Goal: Information Seeking & Learning: Learn about a topic

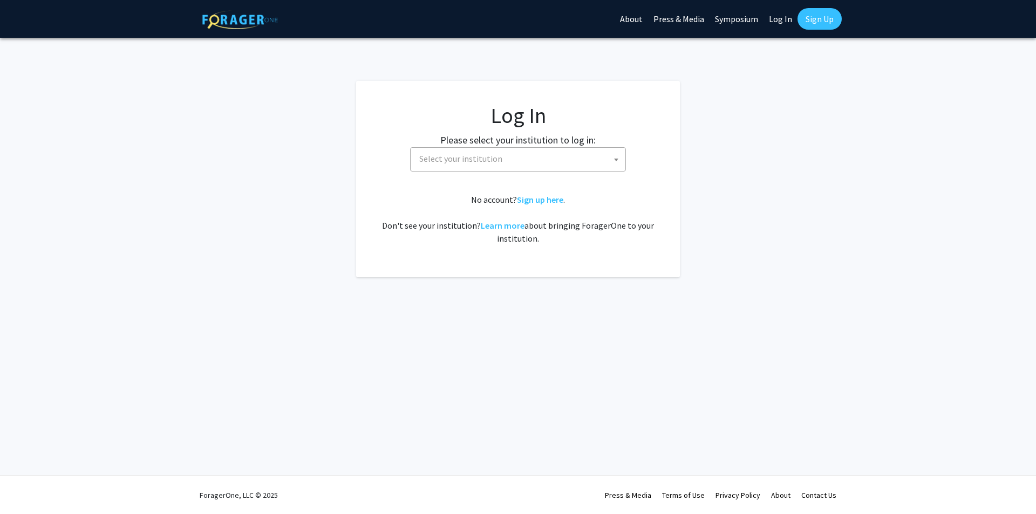
select select
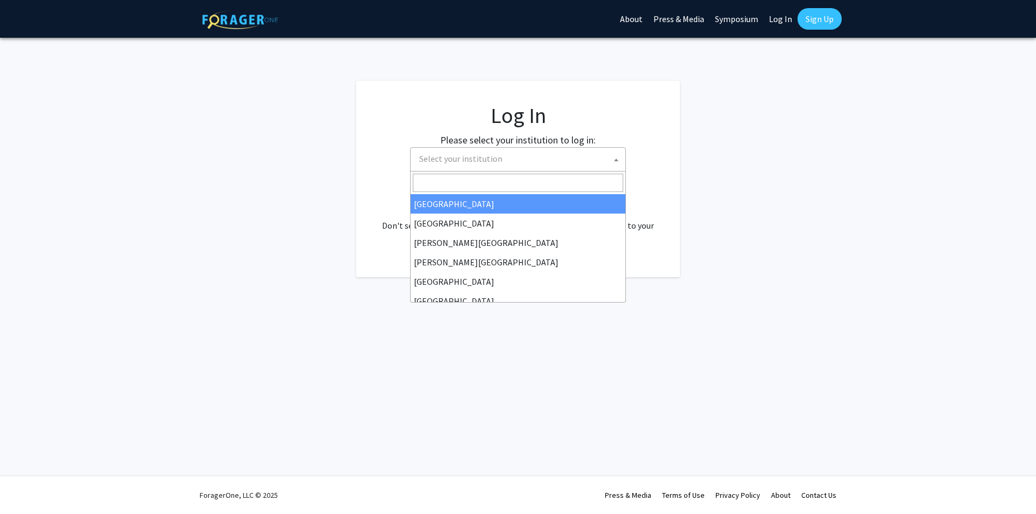
click at [612, 161] on span at bounding box center [616, 160] width 11 height 24
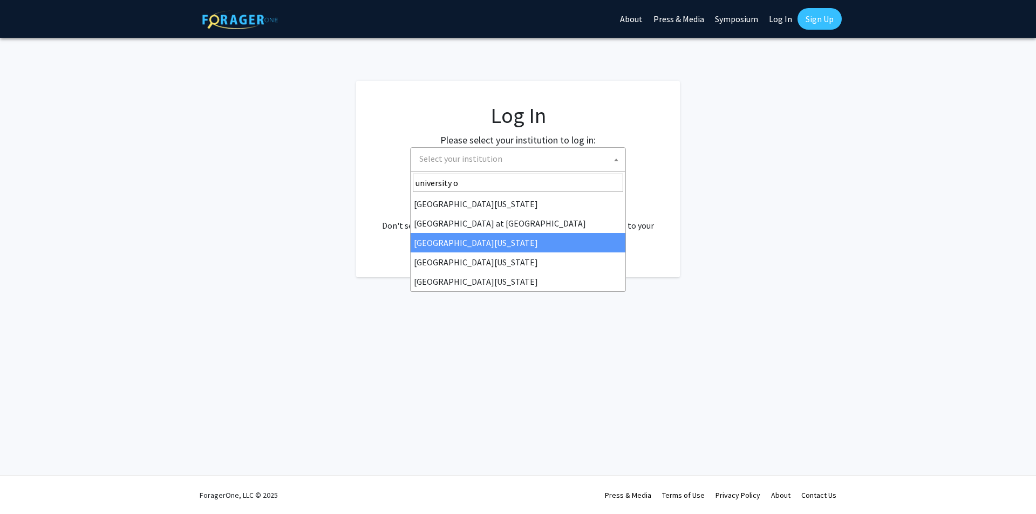
type input "university o"
select select "13"
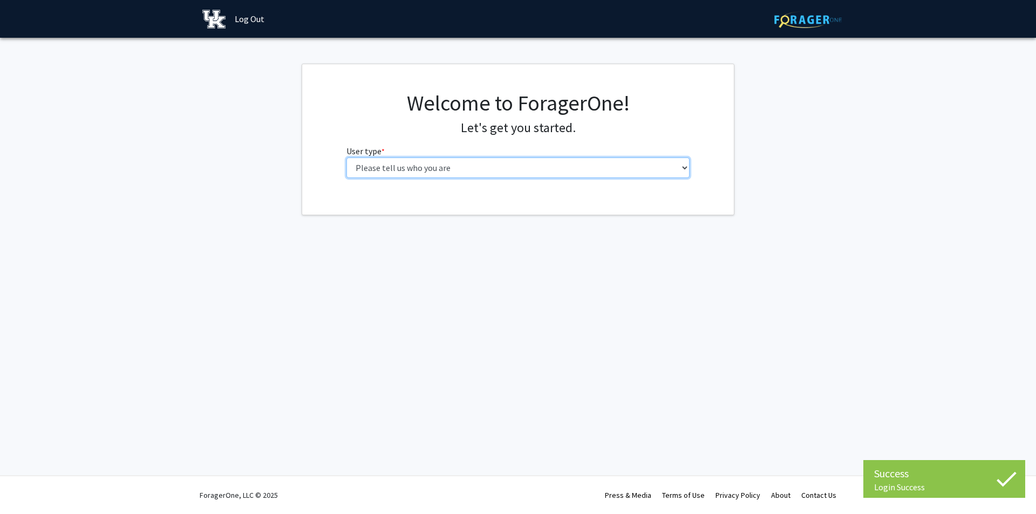
click at [590, 170] on select "Please tell us who you are Undergraduate Student Master's Student Doctoral Cand…" at bounding box center [518, 168] width 344 height 20
select select "1: undergrad"
click at [346, 158] on select "Please tell us who you are Undergraduate Student Master's Student Doctoral Cand…" at bounding box center [518, 168] width 344 height 20
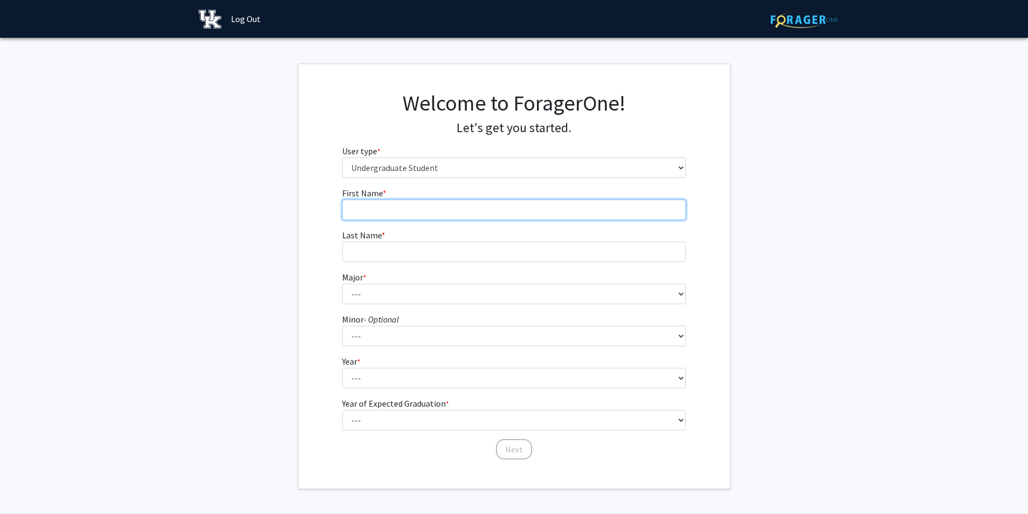
click at [508, 208] on input "First Name * required" at bounding box center [514, 210] width 344 height 20
type input "James"
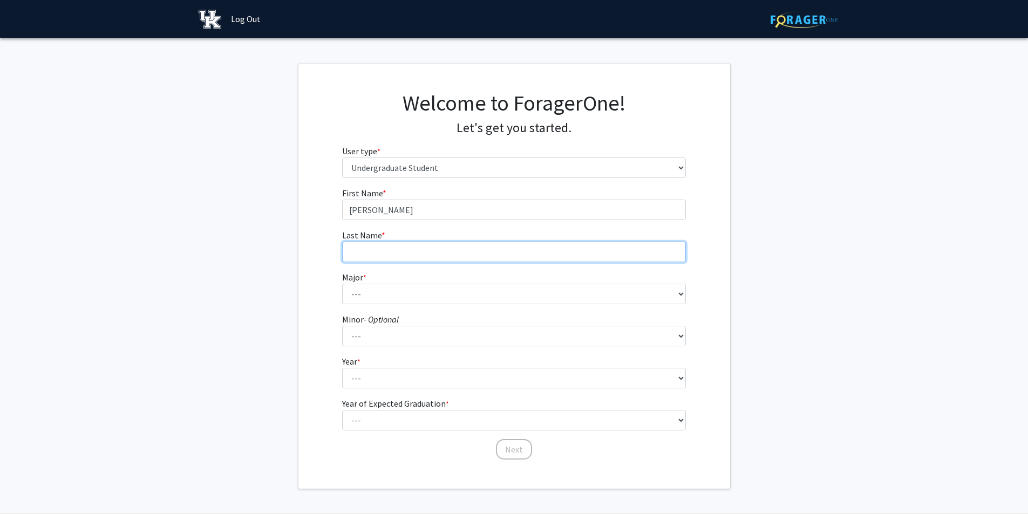
click at [482, 257] on input "Last Name * required" at bounding box center [514, 252] width 344 height 20
type input "Pennington"
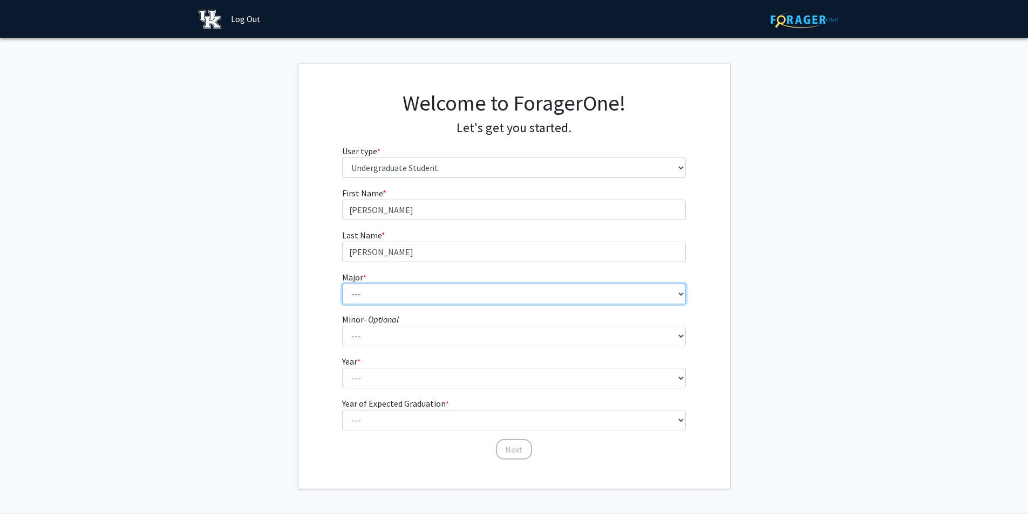
click at [447, 295] on select "--- Accounting Aerospace Engineering African American & Africana Studies Agricu…" at bounding box center [514, 294] width 344 height 20
select select "31: 868"
click at [342, 284] on select "--- Accounting Aerospace Engineering African American & Africana Studies Agricu…" at bounding box center [514, 294] width 344 height 20
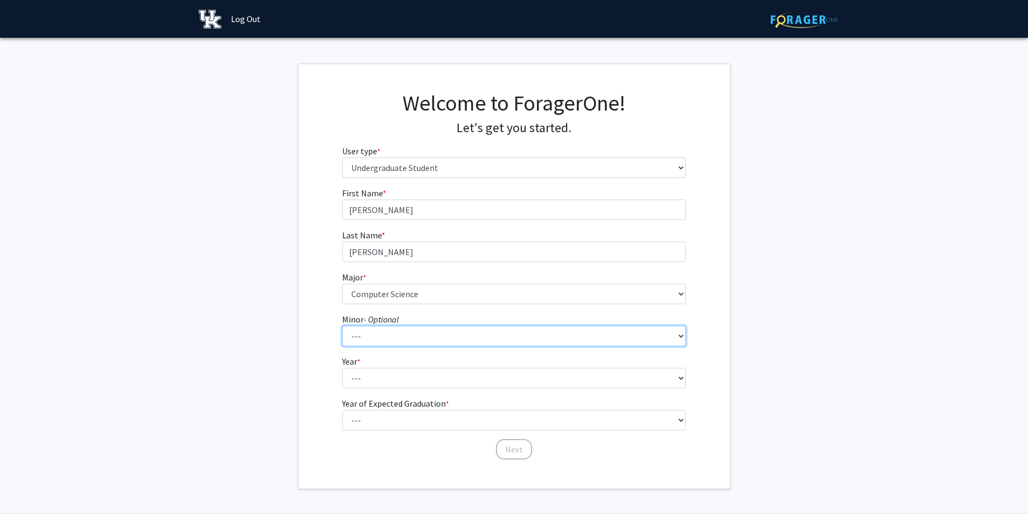
click at [389, 330] on select "--- African American & Africana Studies Agricultural Economics American Studies…" at bounding box center [514, 336] width 344 height 20
click at [297, 339] on fg-get-started "Welcome to ForagerOne! Let's get you started. User type * required Please tell …" at bounding box center [514, 277] width 1028 height 426
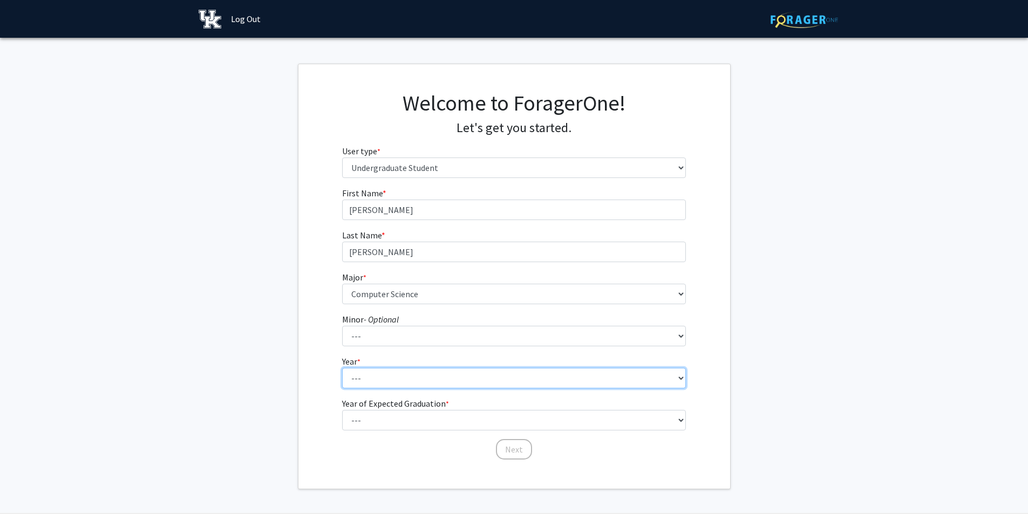
click at [408, 375] on select "--- First-year Sophomore Junior Senior Postbaccalaureate Certificate" at bounding box center [514, 378] width 344 height 20
select select "3: junior"
click at [342, 368] on select "--- First-year Sophomore Junior Senior Postbaccalaureate Certificate" at bounding box center [514, 378] width 344 height 20
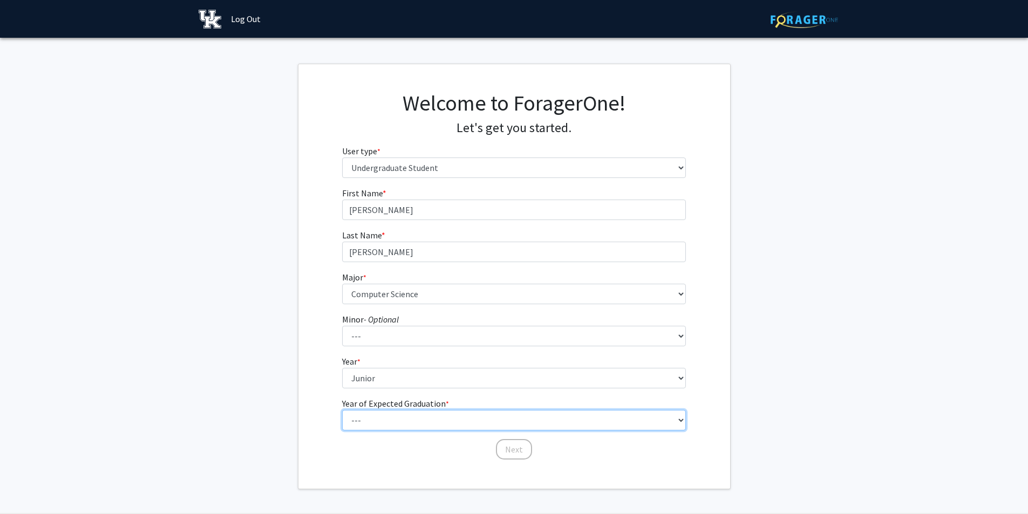
click at [388, 420] on select "--- 2025 2026 2027 2028 2029 2030 2031 2032 2033 2034" at bounding box center [514, 420] width 344 height 20
select select "3: 2027"
click at [342, 410] on select "--- 2025 2026 2027 2028 2029 2030 2031 2032 2033 2034" at bounding box center [514, 420] width 344 height 20
click at [503, 449] on button "Next" at bounding box center [514, 449] width 36 height 20
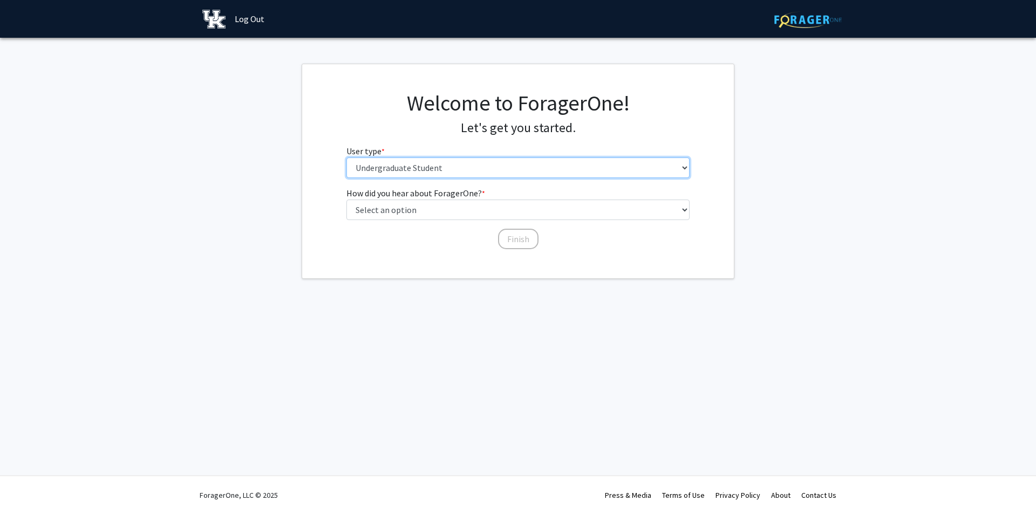
click at [680, 167] on select "Please tell us who you are Undergraduate Student Master's Student Doctoral Cand…" at bounding box center [518, 168] width 344 height 20
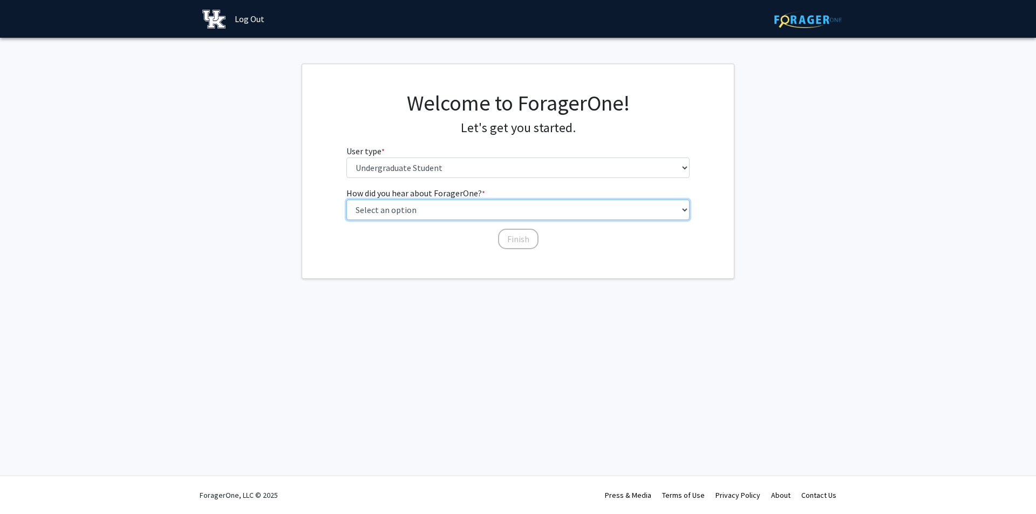
click at [653, 207] on select "Select an option Peer/student recommendation Faculty/staff recommendation Unive…" at bounding box center [518, 210] width 344 height 20
select select "3: university_website"
click at [346, 200] on select "Select an option Peer/student recommendation Faculty/staff recommendation Unive…" at bounding box center [518, 210] width 344 height 20
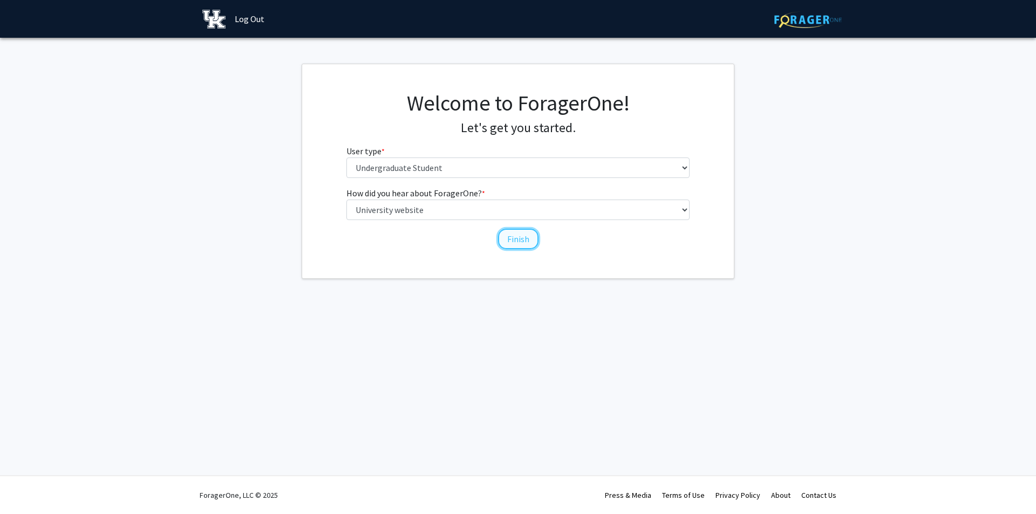
click at [519, 244] on button "Finish" at bounding box center [518, 239] width 40 height 20
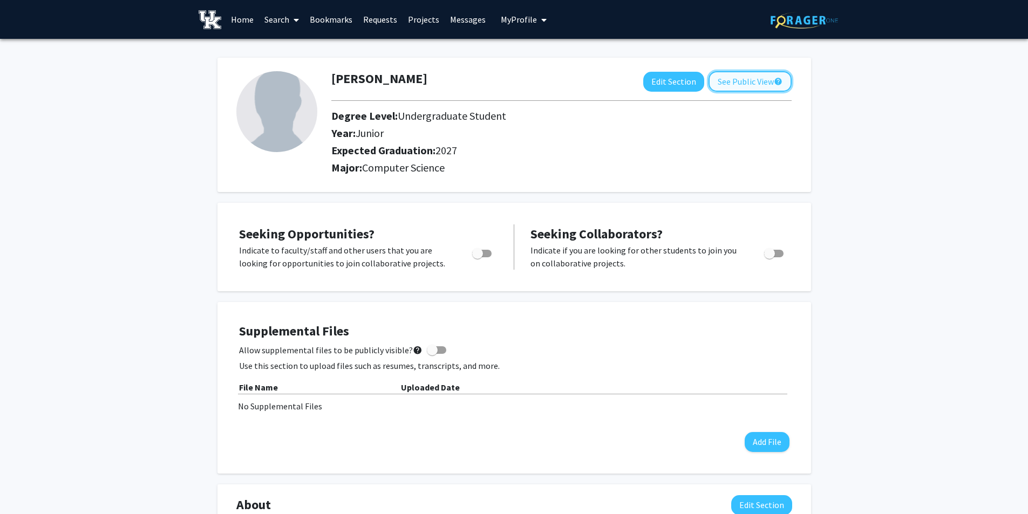
click at [732, 81] on button "See Public View help" at bounding box center [749, 81] width 83 height 20
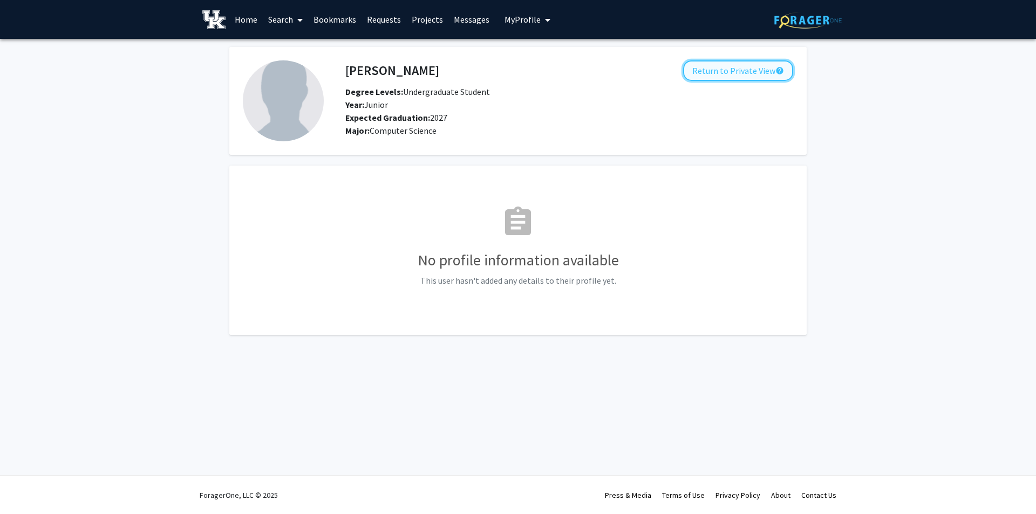
click at [769, 71] on button "Return to Private View help" at bounding box center [738, 70] width 110 height 20
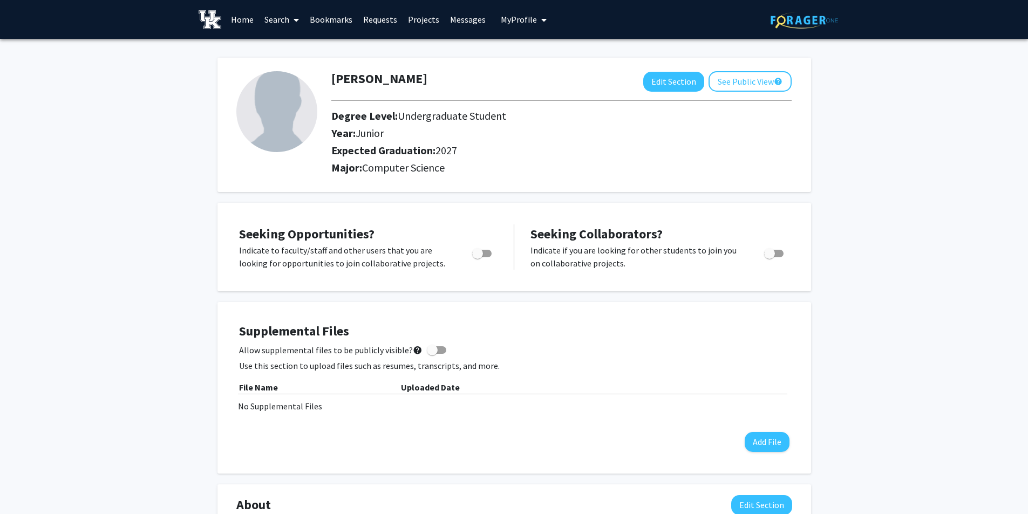
click at [417, 22] on link "Projects" at bounding box center [423, 20] width 42 height 38
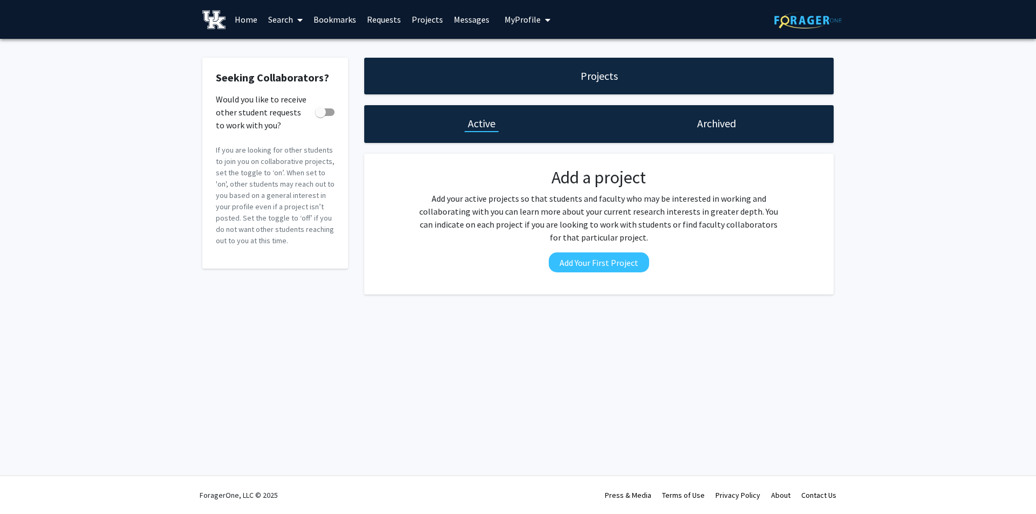
click at [300, 19] on icon at bounding box center [299, 20] width 5 height 9
click at [295, 50] on span "Faculty/Staff" at bounding box center [302, 50] width 79 height 22
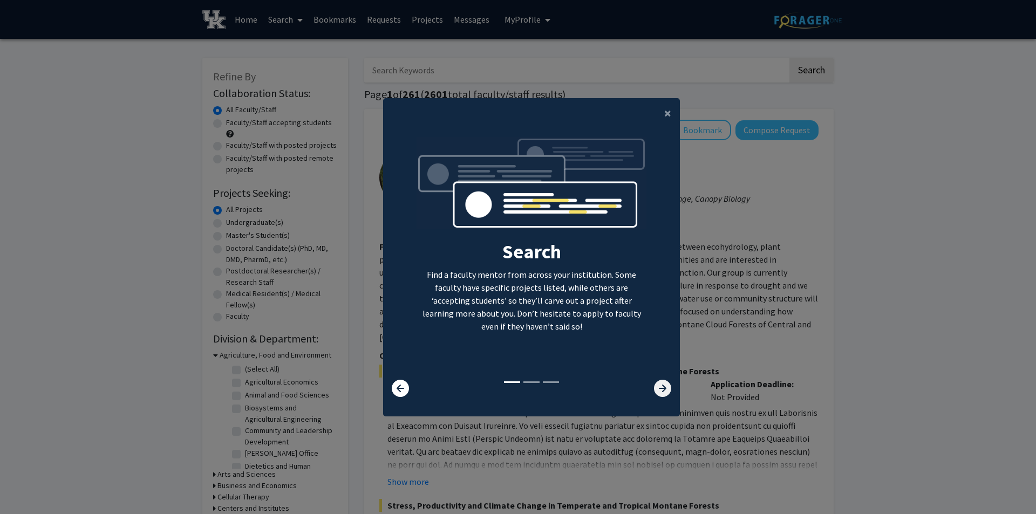
click at [661, 387] on icon at bounding box center [662, 388] width 17 height 17
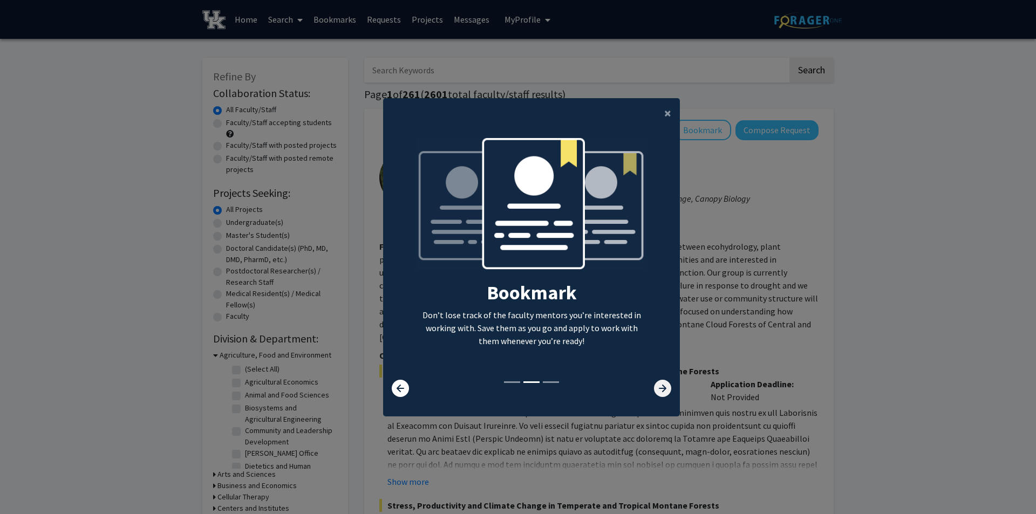
click at [661, 387] on icon at bounding box center [662, 388] width 17 height 17
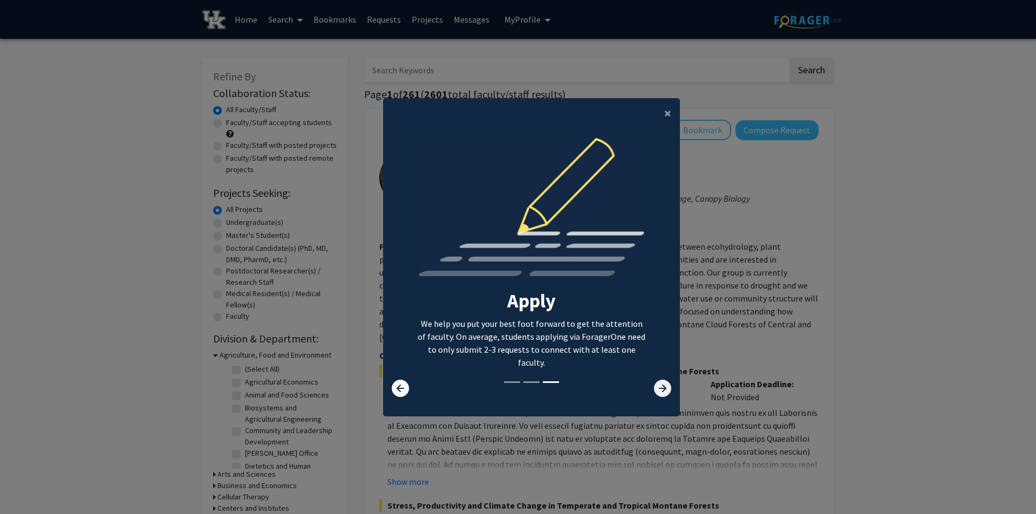
click at [659, 389] on icon at bounding box center [662, 388] width 17 height 17
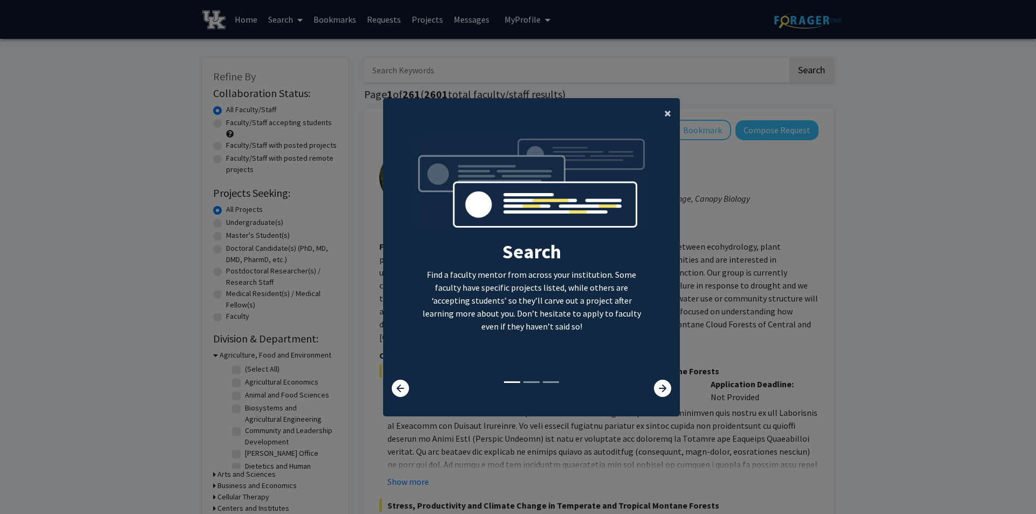
click at [659, 108] on button "×" at bounding box center [667, 113] width 24 height 30
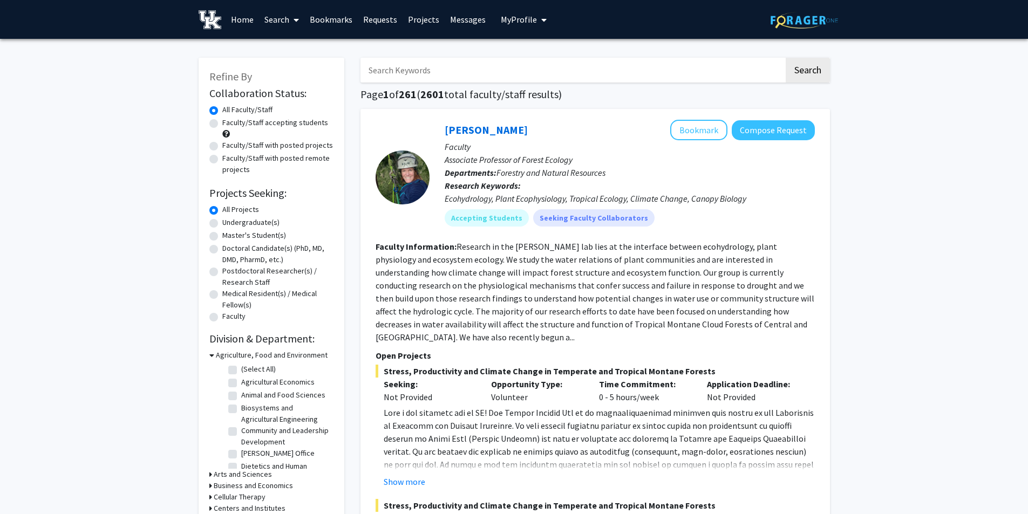
click at [222, 123] on label "Faculty/Staff accepting students" at bounding box center [275, 122] width 106 height 11
click at [222, 123] on input "Faculty/Staff accepting students" at bounding box center [225, 120] width 7 height 7
radio input "true"
click at [222, 225] on label "Undergraduate(s)" at bounding box center [250, 222] width 57 height 11
click at [222, 224] on input "Undergraduate(s)" at bounding box center [225, 220] width 7 height 7
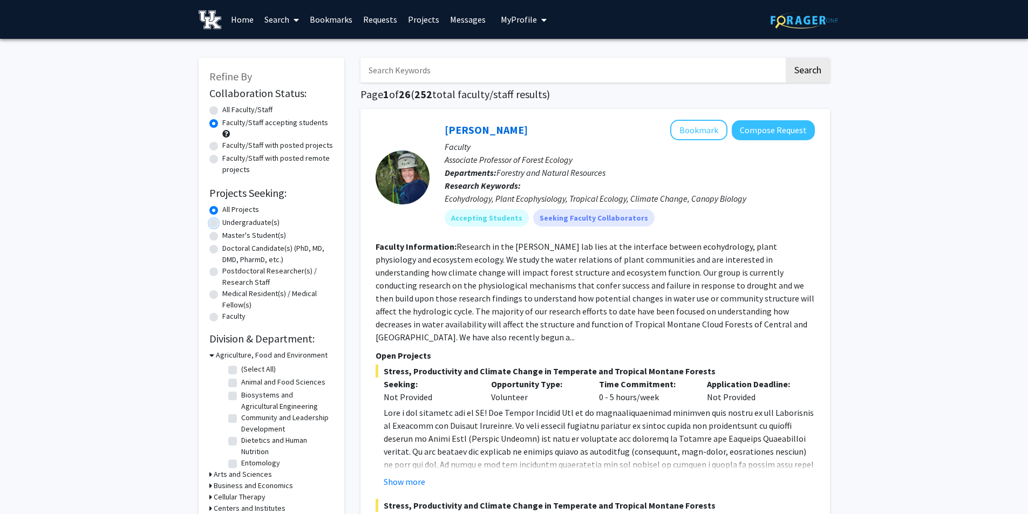
radio input "true"
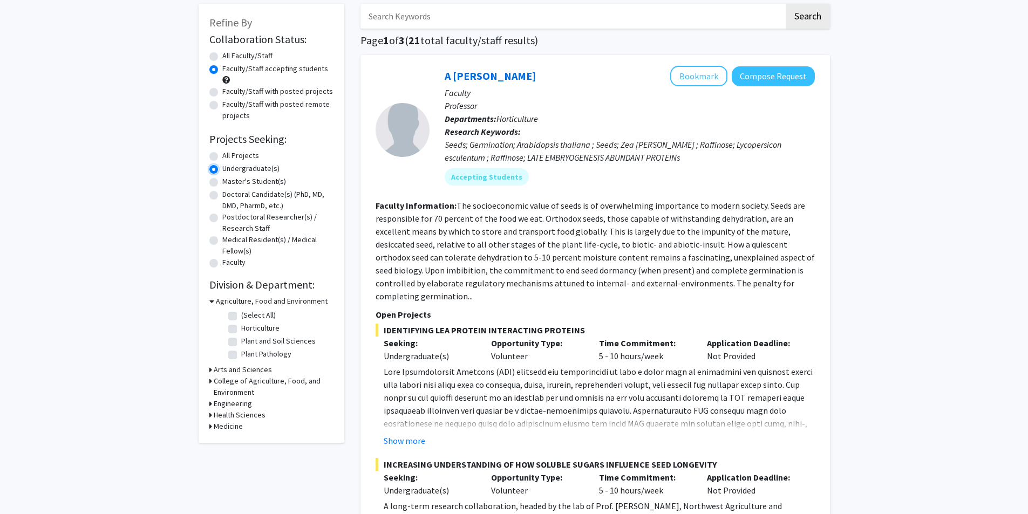
scroll to position [108, 0]
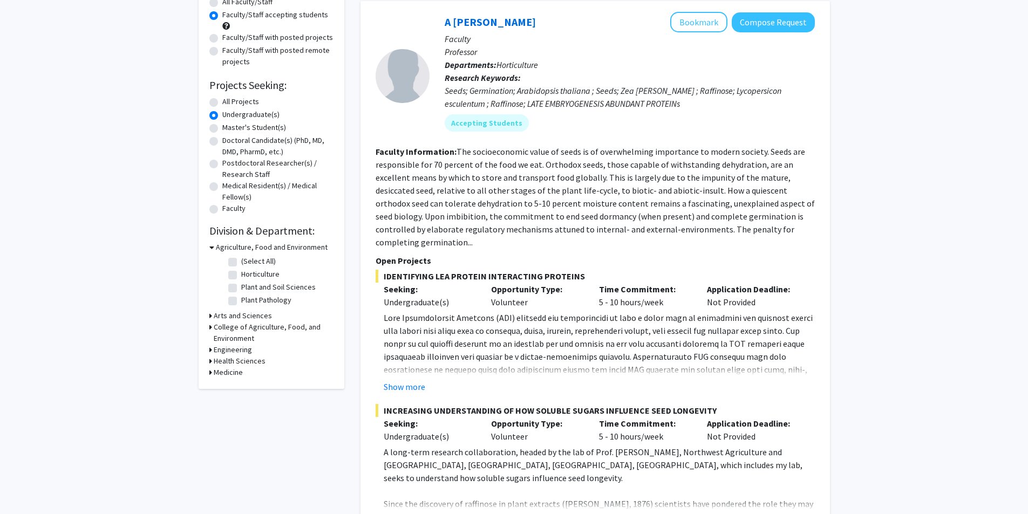
click at [212, 248] on icon at bounding box center [211, 247] width 5 height 11
click at [209, 260] on icon at bounding box center [210, 258] width 3 height 11
click at [209, 260] on icon at bounding box center [211, 258] width 5 height 11
click at [210, 292] on icon at bounding box center [210, 292] width 3 height 11
click at [210, 292] on icon at bounding box center [211, 292] width 5 height 11
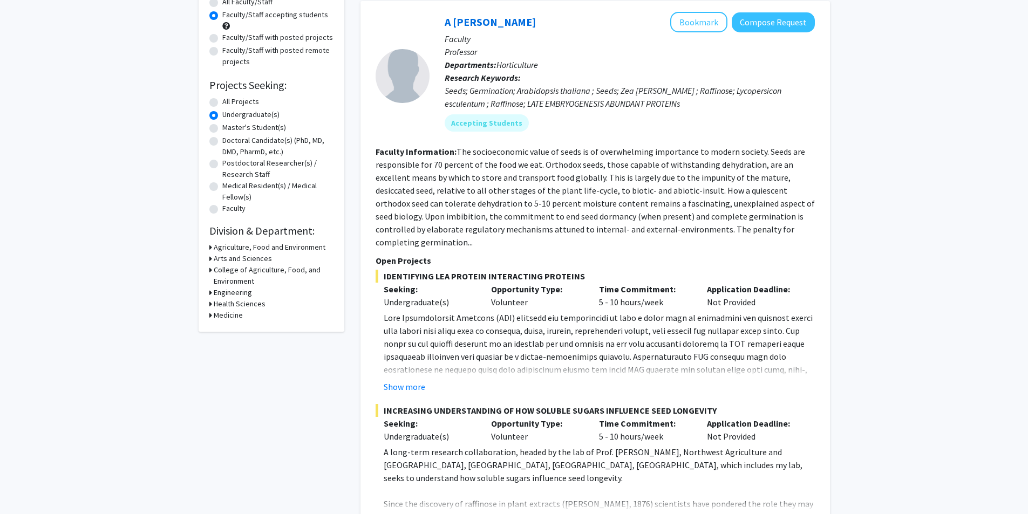
click at [211, 269] on icon at bounding box center [210, 269] width 3 height 11
click at [211, 269] on icon at bounding box center [211, 269] width 5 height 11
click at [209, 302] on icon at bounding box center [210, 303] width 3 height 11
click at [209, 302] on icon at bounding box center [211, 303] width 5 height 11
click at [211, 316] on div "Medicine" at bounding box center [271, 315] width 124 height 11
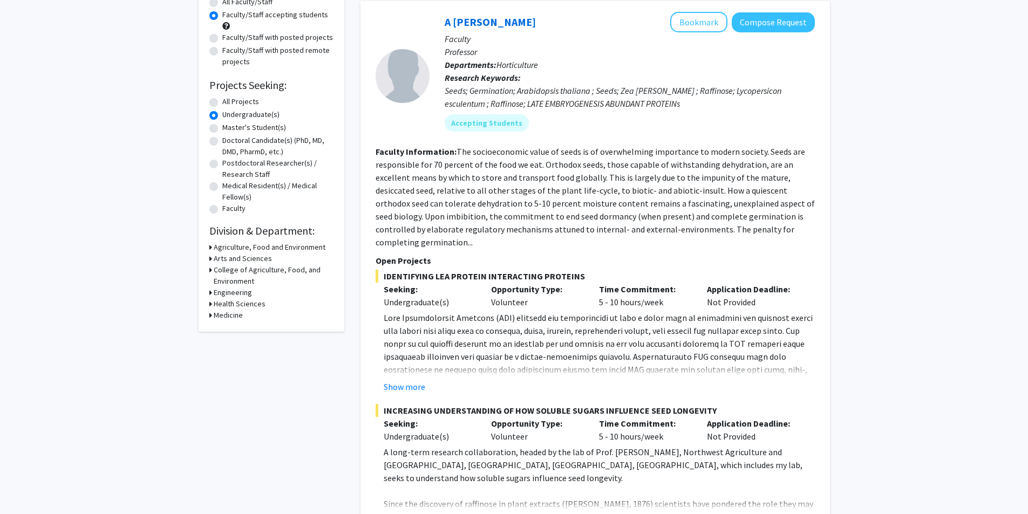
click at [210, 316] on div "Medicine" at bounding box center [271, 315] width 124 height 11
click at [211, 315] on div "Medicine" at bounding box center [271, 315] width 124 height 11
click at [210, 315] on icon at bounding box center [210, 315] width 3 height 11
click at [210, 316] on icon at bounding box center [211, 315] width 5 height 11
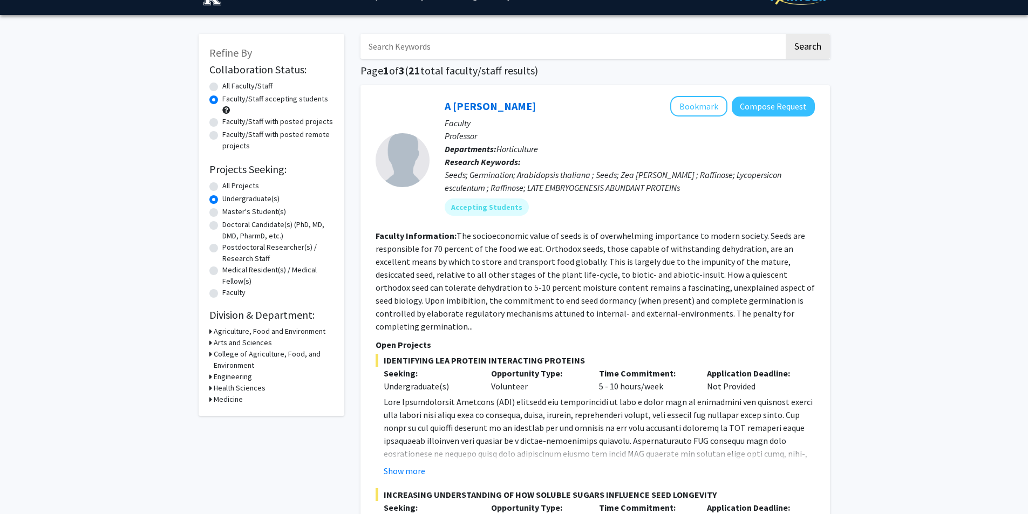
scroll to position [0, 0]
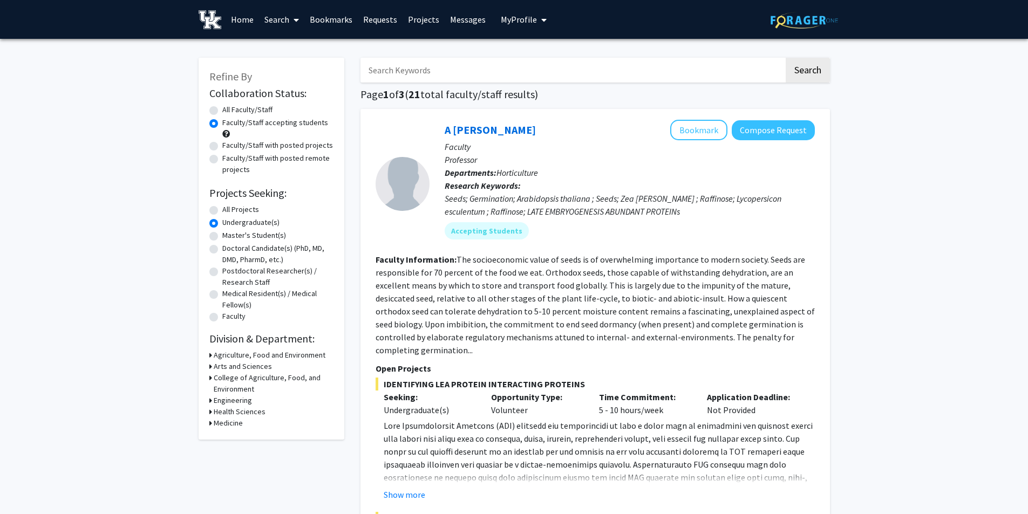
click at [222, 112] on label "All Faculty/Staff" at bounding box center [247, 109] width 50 height 11
click at [222, 111] on input "All Faculty/Staff" at bounding box center [225, 107] width 7 height 7
radio input "true"
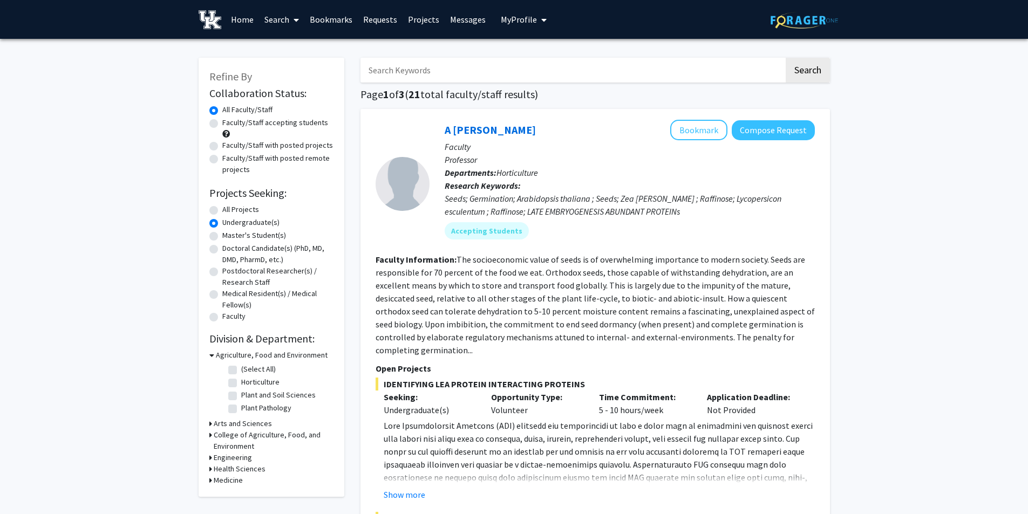
click at [208, 455] on div "Refine By Collaboration Status: Collaboration Status All Faculty/Staff Collabor…" at bounding box center [271, 277] width 146 height 439
click at [212, 457] on div "Engineering" at bounding box center [271, 457] width 124 height 11
click at [210, 458] on icon at bounding box center [210, 457] width 3 height 11
click at [241, 470] on label "Biomedical Engineering" at bounding box center [279, 471] width 76 height 11
click at [241, 470] on input "Biomedical Engineering" at bounding box center [244, 469] width 7 height 7
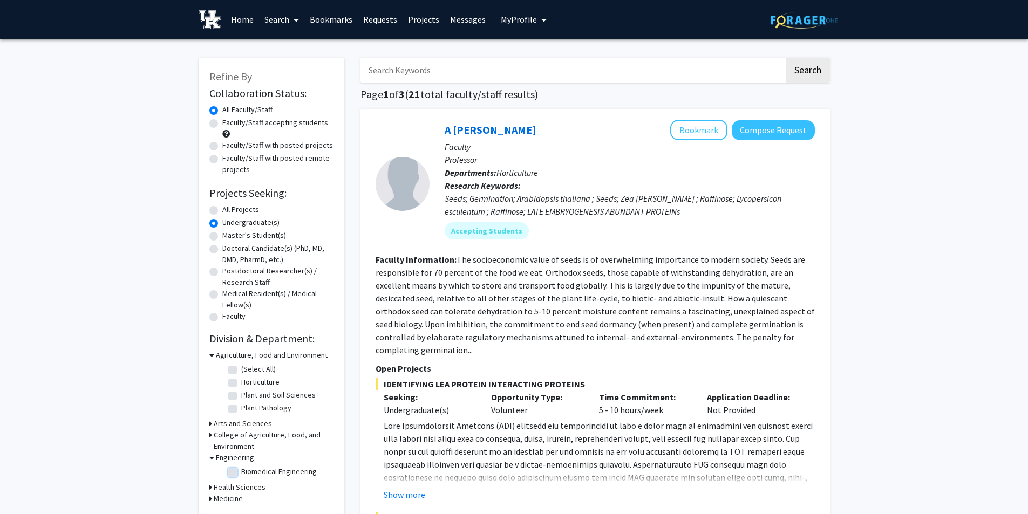
checkbox input "true"
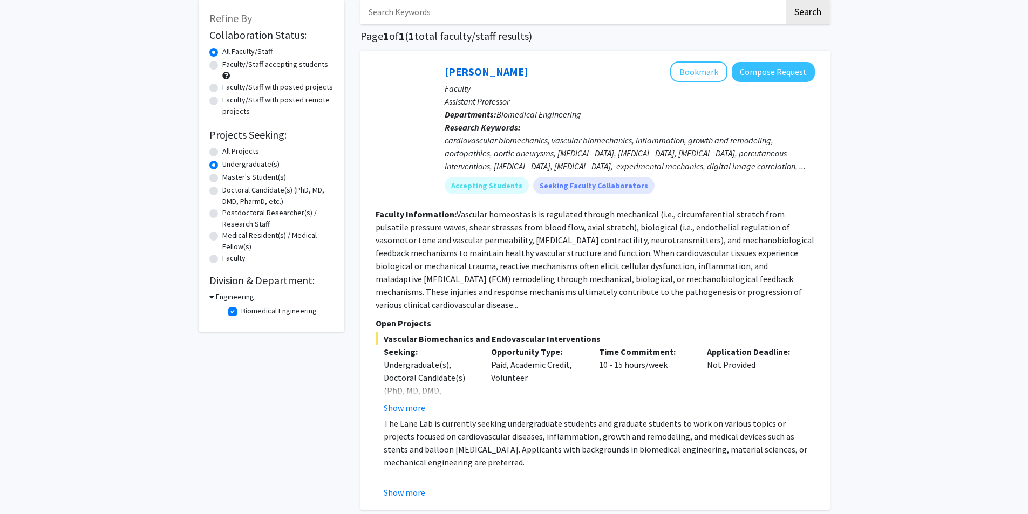
scroll to position [52, 0]
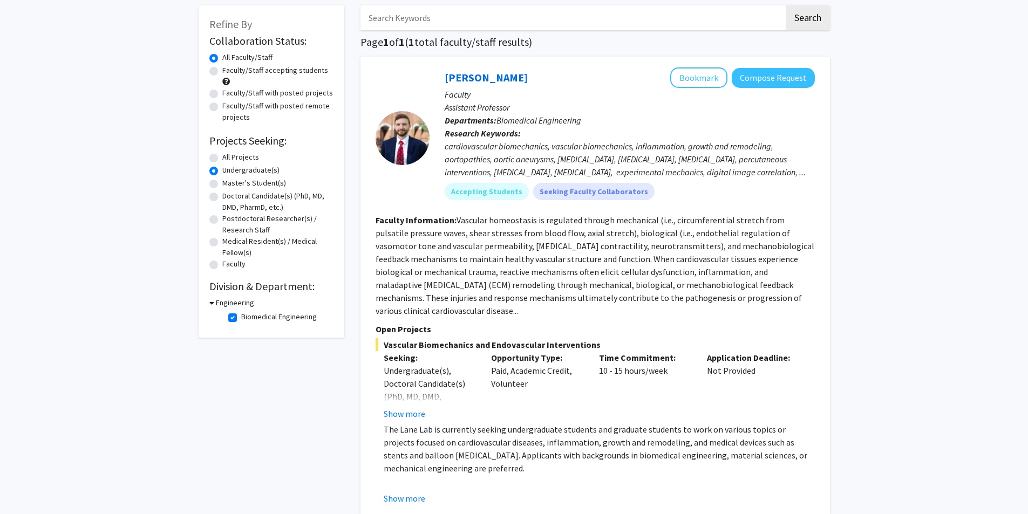
click at [222, 69] on label "Faculty/Staff accepting students" at bounding box center [275, 70] width 106 height 11
click at [222, 69] on input "Faculty/Staff accepting students" at bounding box center [225, 68] width 7 height 7
radio input "true"
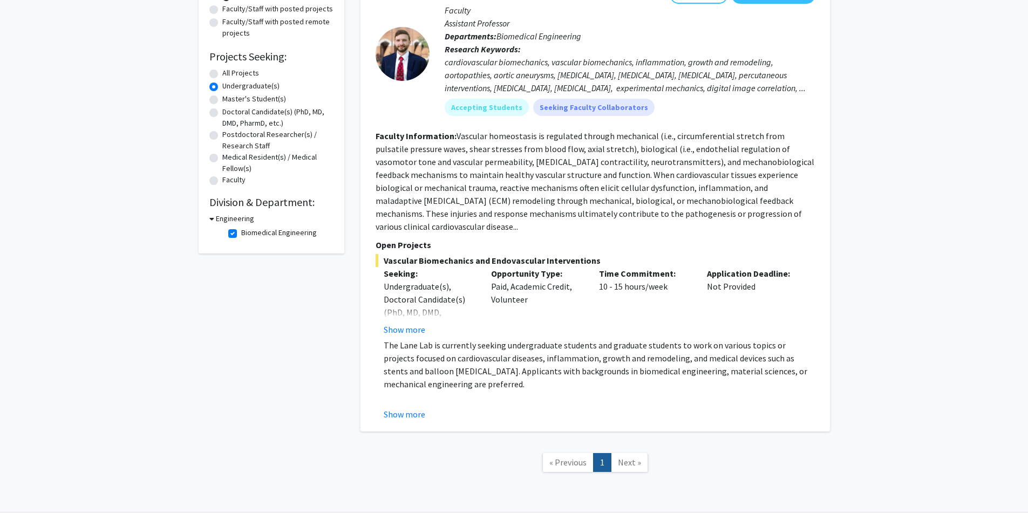
scroll to position [160, 0]
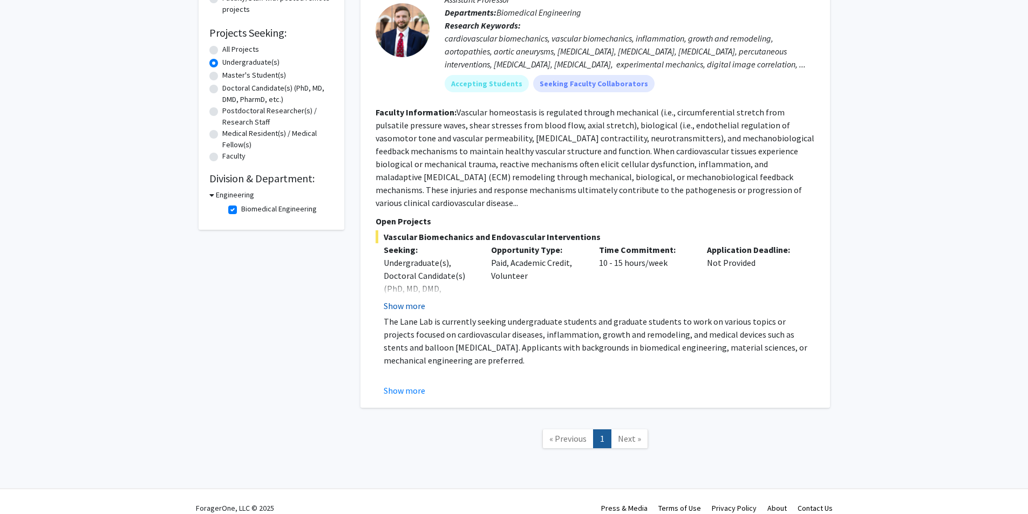
click at [417, 299] on button "Show more" at bounding box center [405, 305] width 42 height 13
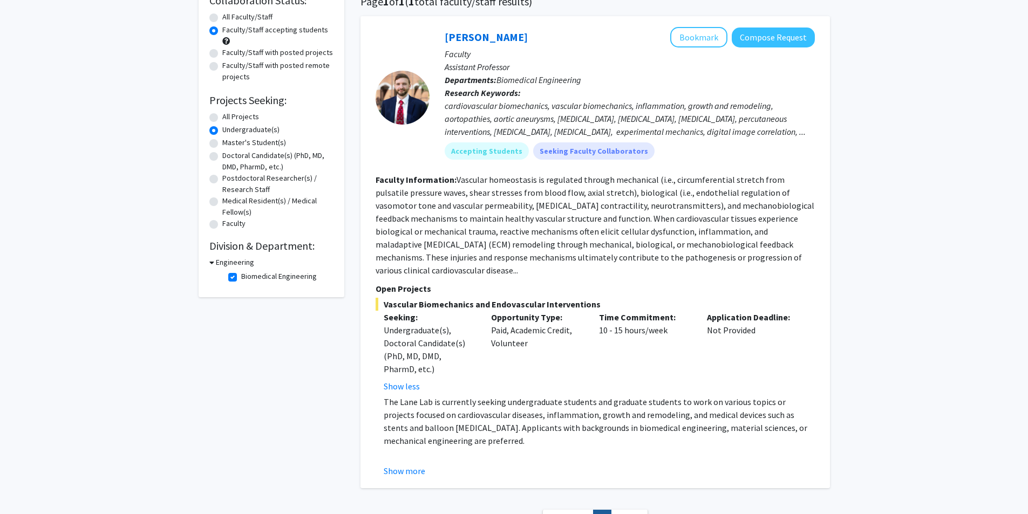
scroll to position [0, 0]
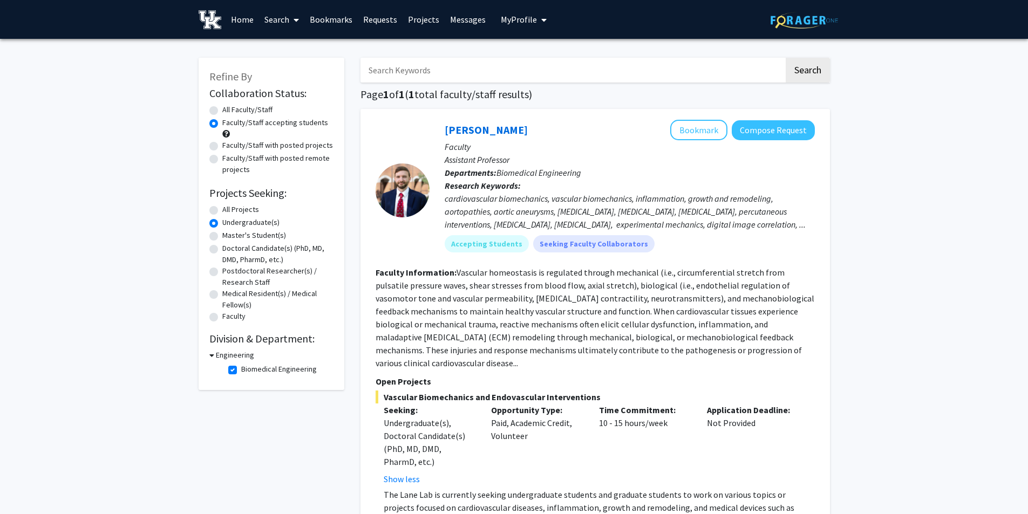
click at [241, 366] on label "Biomedical Engineering" at bounding box center [279, 369] width 76 height 11
click at [241, 366] on input "Biomedical Engineering" at bounding box center [244, 367] width 7 height 7
checkbox input "false"
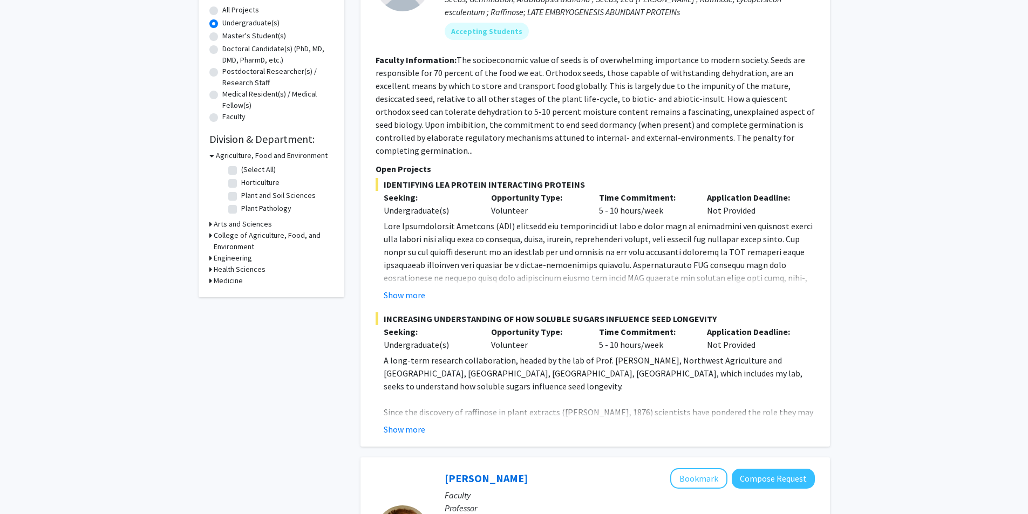
scroll to position [162, 0]
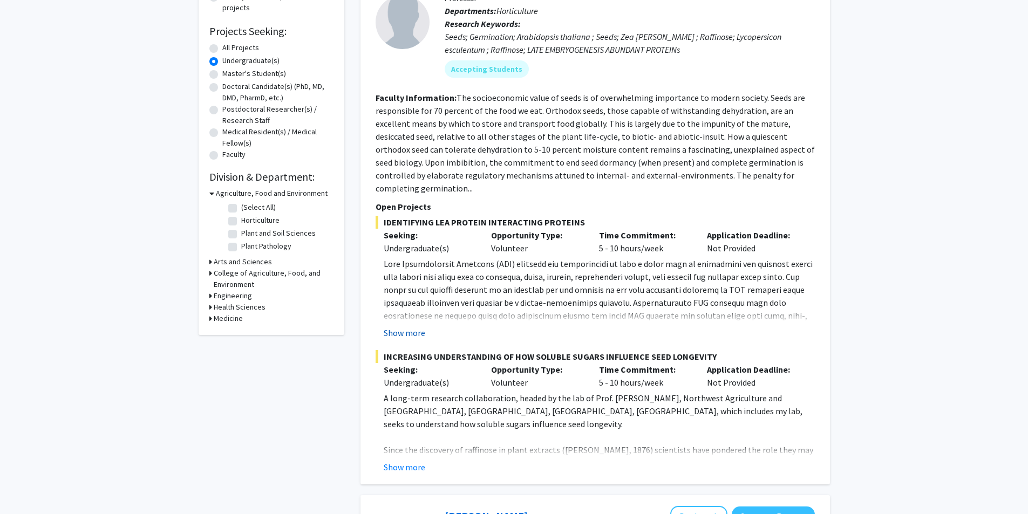
click at [402, 326] on button "Show more" at bounding box center [405, 332] width 42 height 13
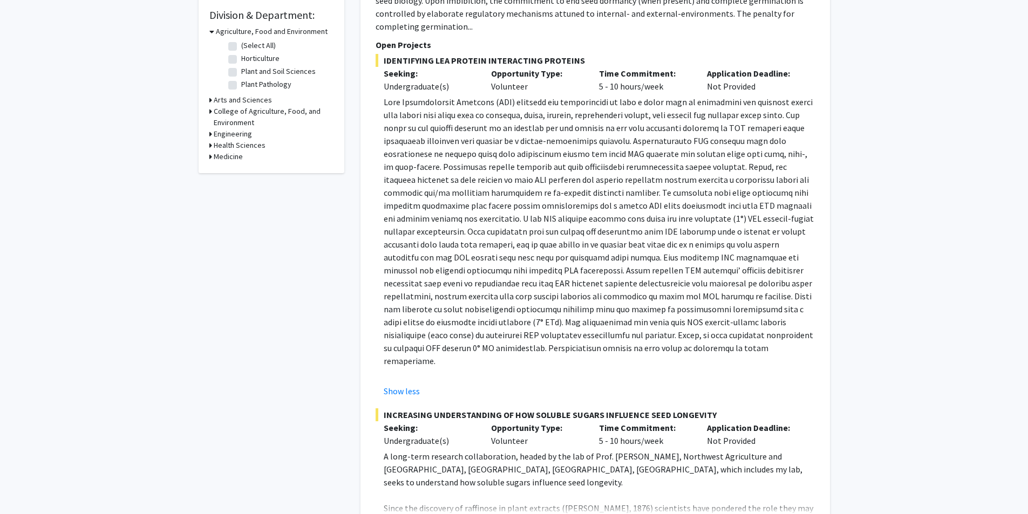
scroll to position [485, 0]
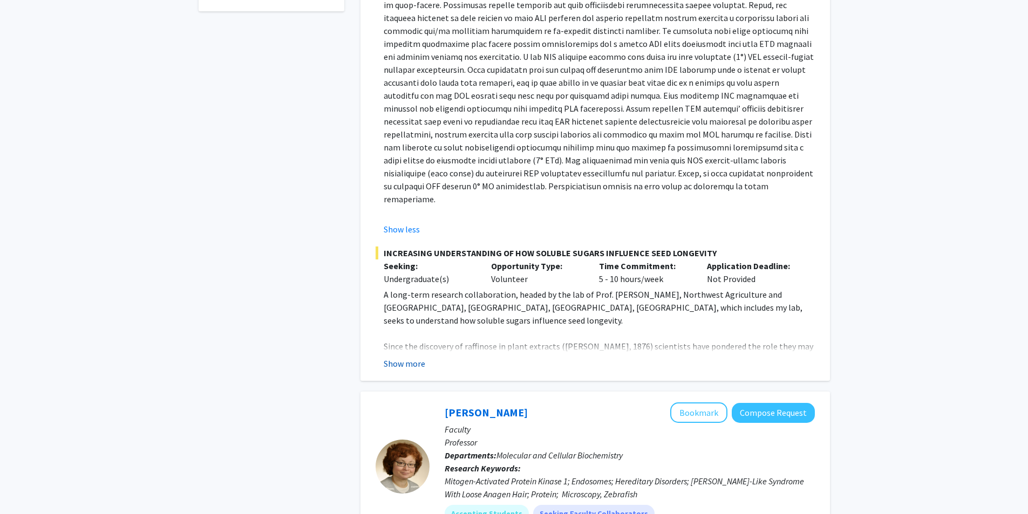
click at [405, 357] on button "Show more" at bounding box center [405, 363] width 42 height 13
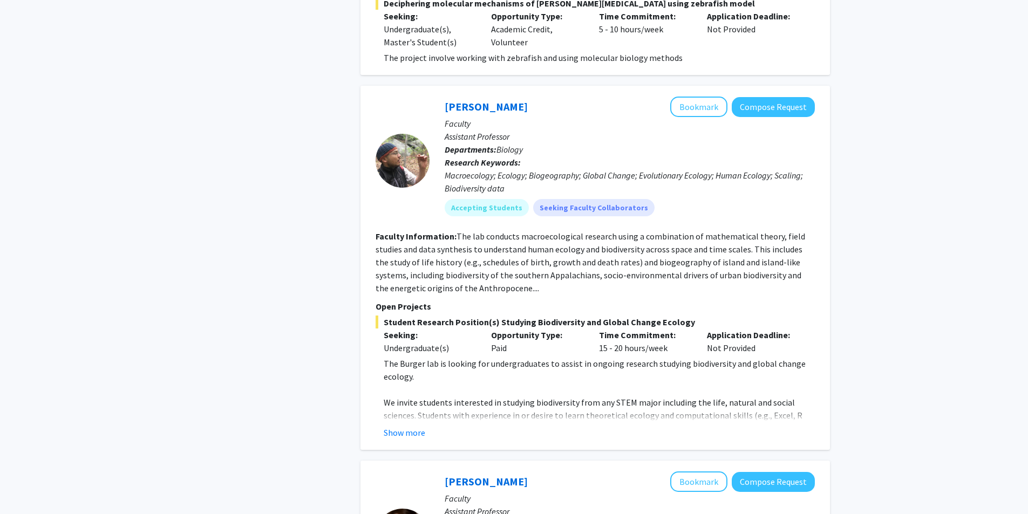
scroll to position [1402, 0]
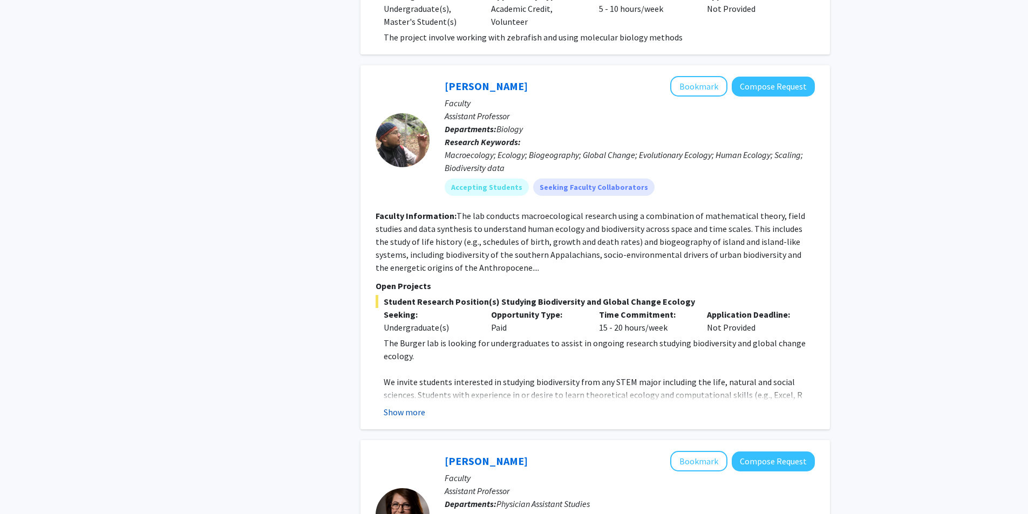
click at [411, 406] on button "Show more" at bounding box center [405, 412] width 42 height 13
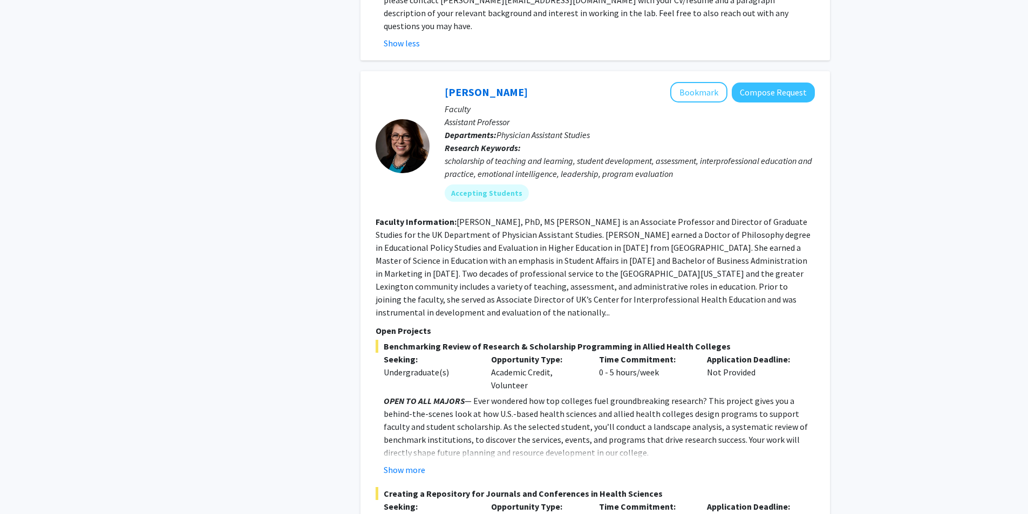
scroll to position [1942, 0]
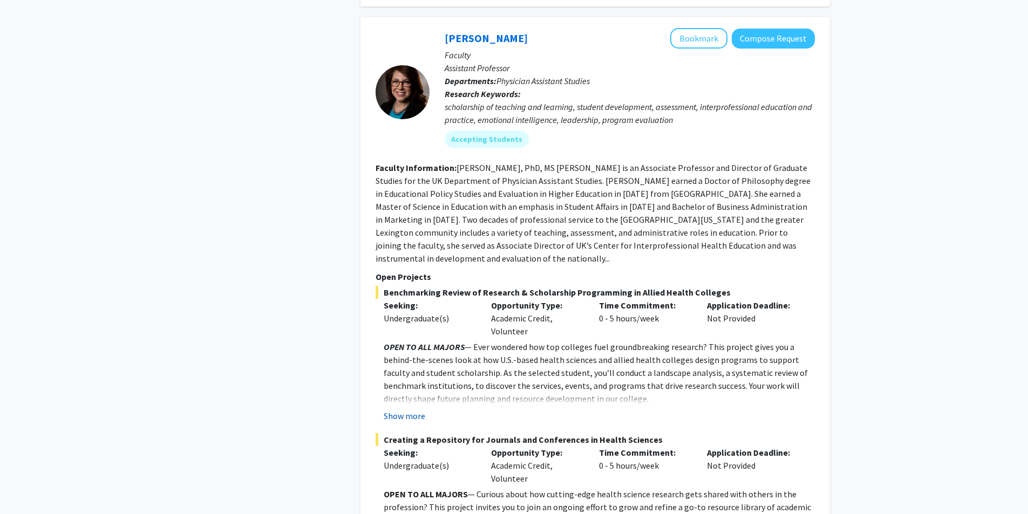
click at [407, 409] on button "Show more" at bounding box center [405, 415] width 42 height 13
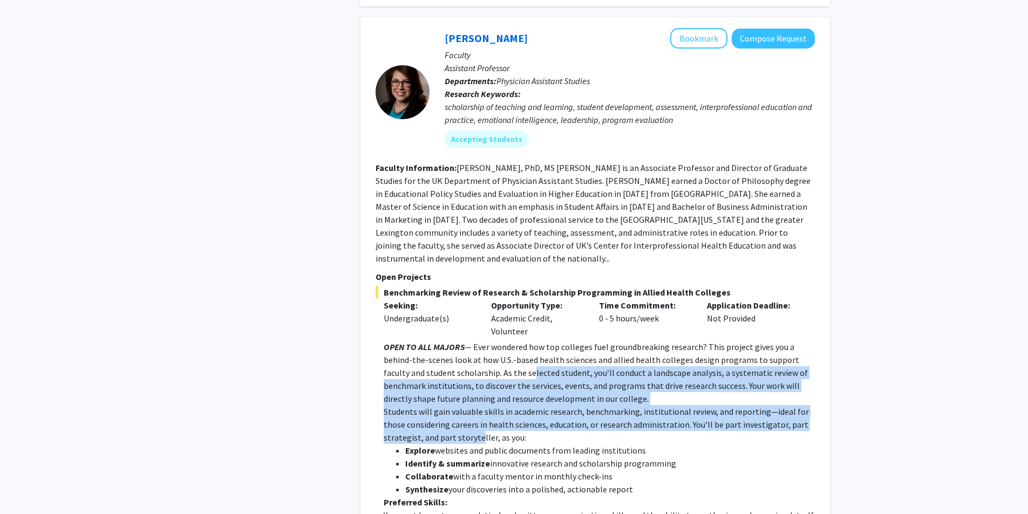
drag, startPoint x: 503, startPoint y: 309, endPoint x: 477, endPoint y: 368, distance: 64.7
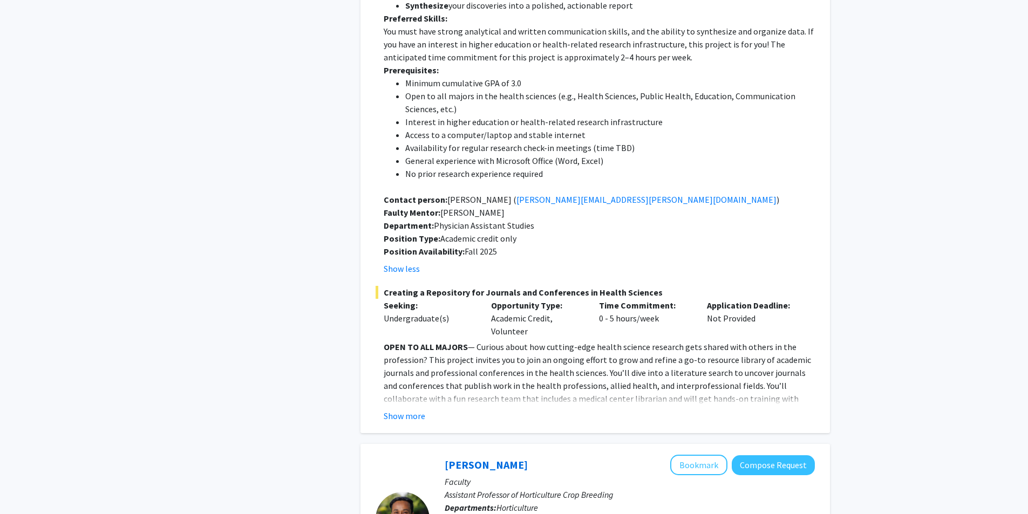
scroll to position [2427, 0]
click at [409, 408] on button "Show more" at bounding box center [405, 414] width 42 height 13
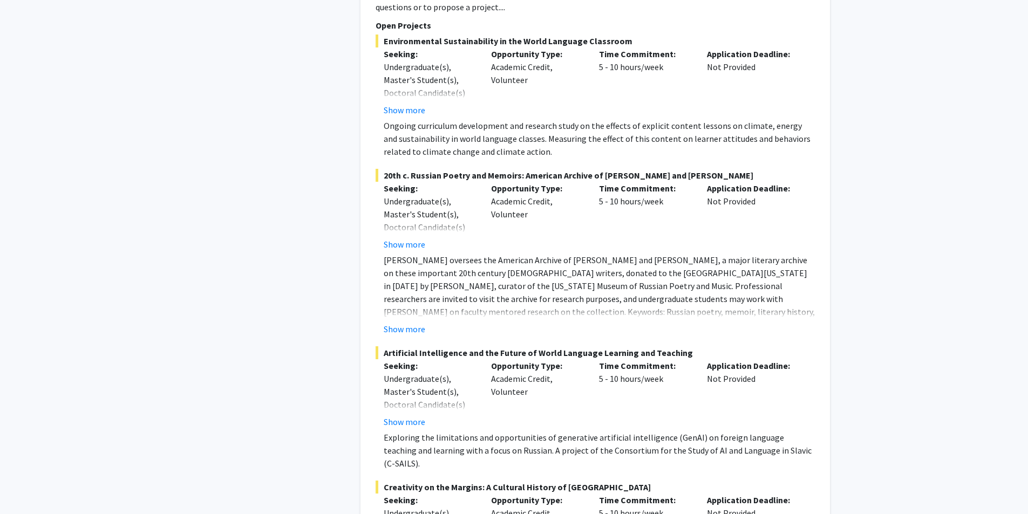
scroll to position [4531, 0]
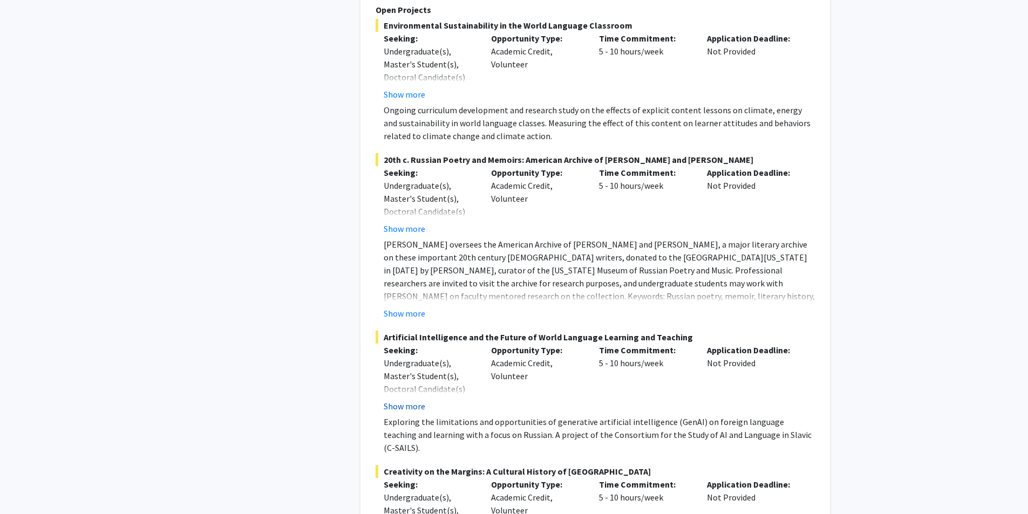
click at [412, 400] on button "Show more" at bounding box center [405, 406] width 42 height 13
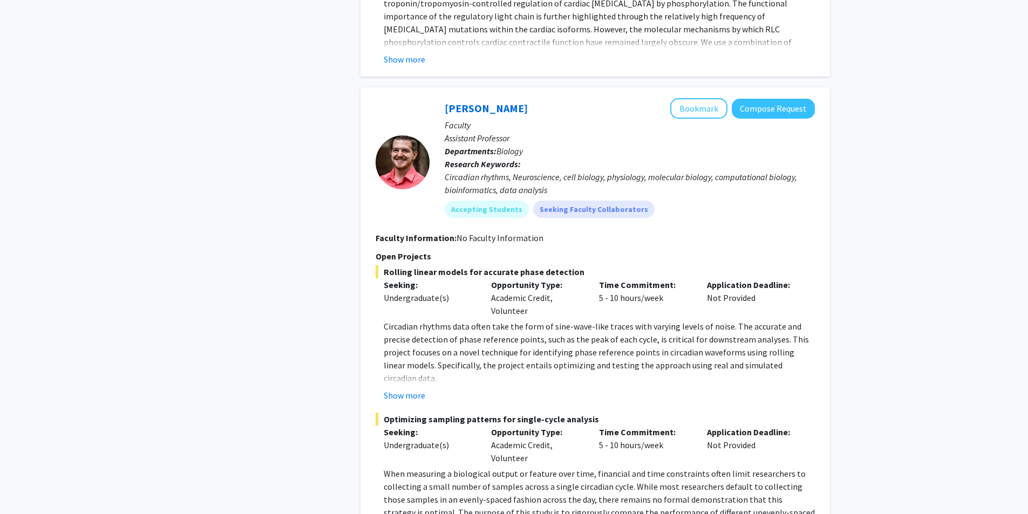
scroll to position [5879, 0]
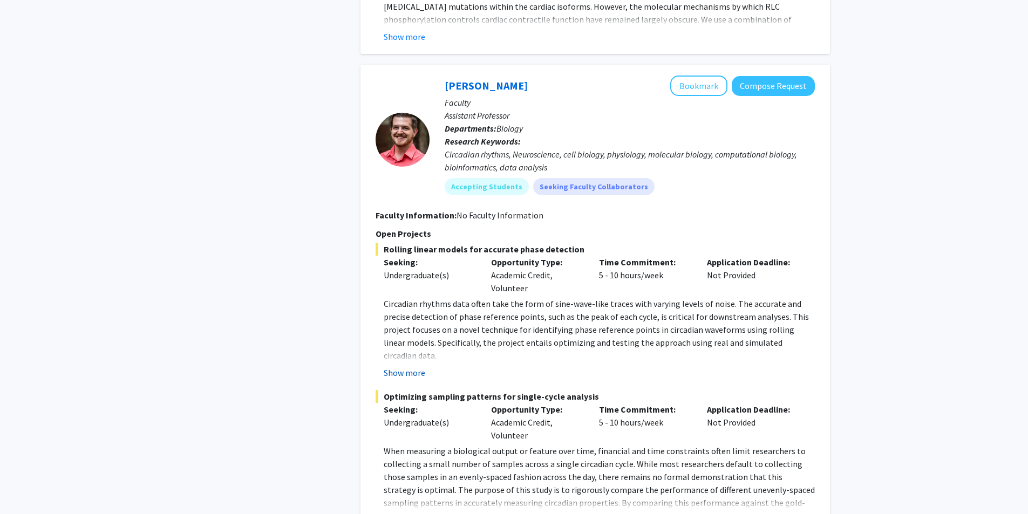
click at [412, 366] on button "Show more" at bounding box center [405, 372] width 42 height 13
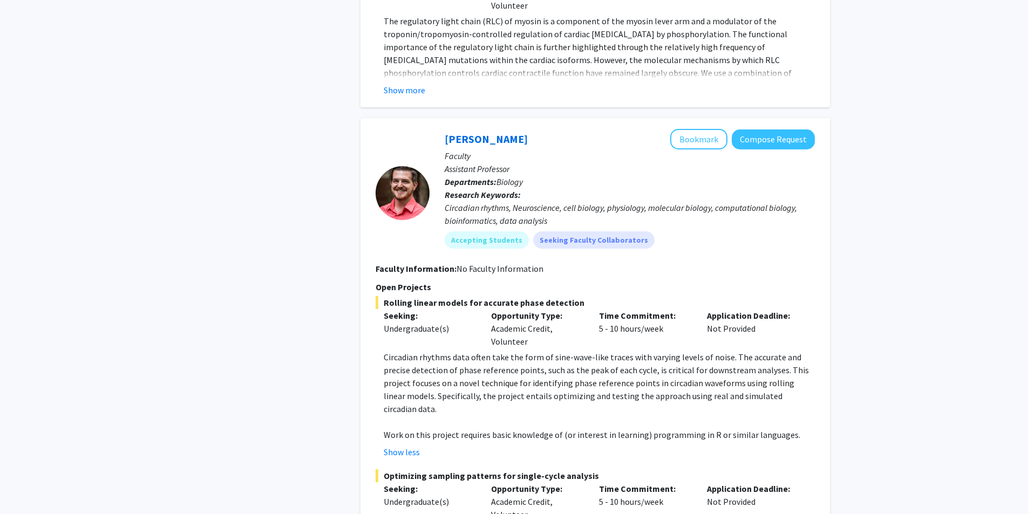
scroll to position [5826, 0]
drag, startPoint x: 579, startPoint y: 282, endPoint x: 655, endPoint y: 282, distance: 76.1
click at [654, 429] on p "Work on this project requires basic knowledge of (or interest in learning) prog…" at bounding box center [599, 435] width 431 height 13
click at [709, 429] on p "Work on this project requires basic knowledge of (or interest in learning) prog…" at bounding box center [599, 435] width 431 height 13
click at [559, 429] on p "Work on this project requires basic knowledge of (or interest in learning) prog…" at bounding box center [599, 435] width 431 height 13
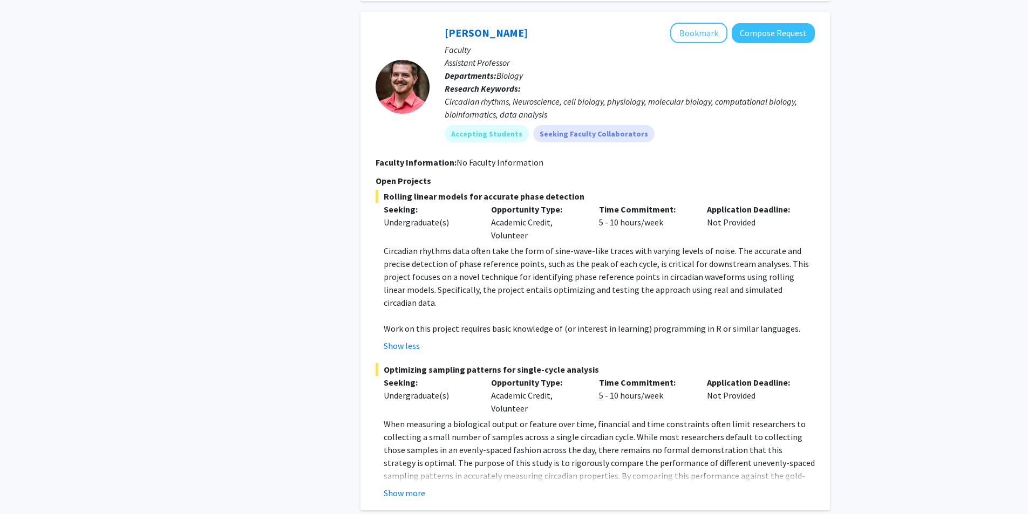
scroll to position [5933, 0]
click at [403, 485] on button "Show more" at bounding box center [405, 491] width 42 height 13
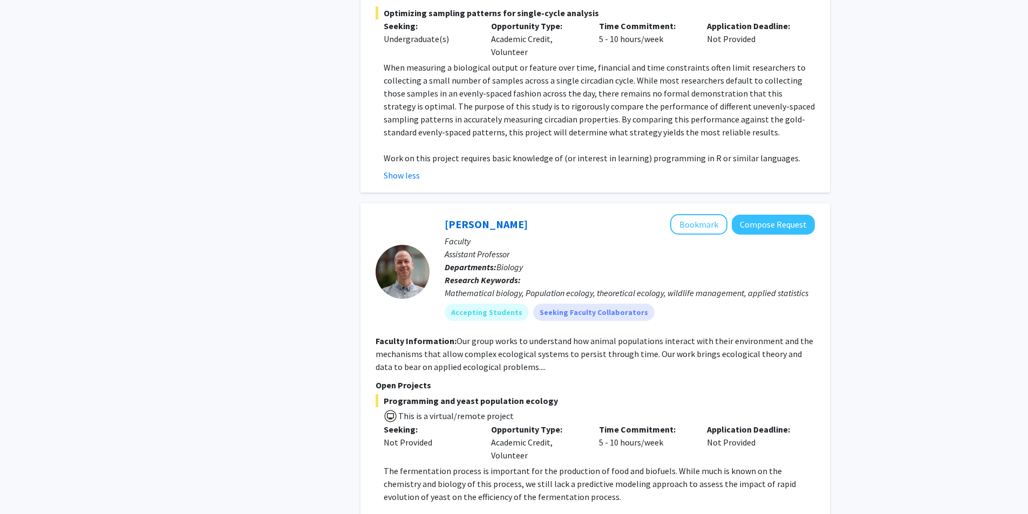
scroll to position [6311, 0]
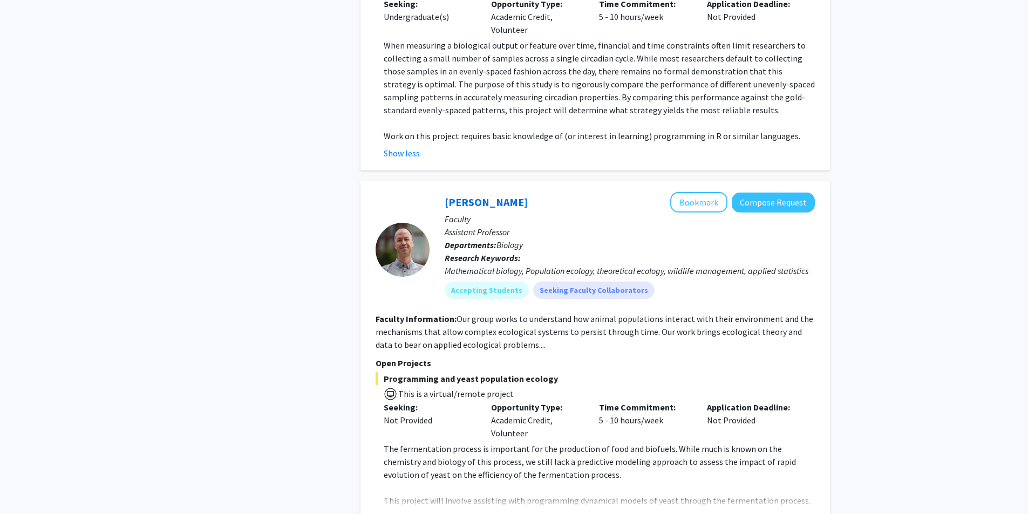
click at [408, 511] on button "Show more" at bounding box center [405, 517] width 42 height 13
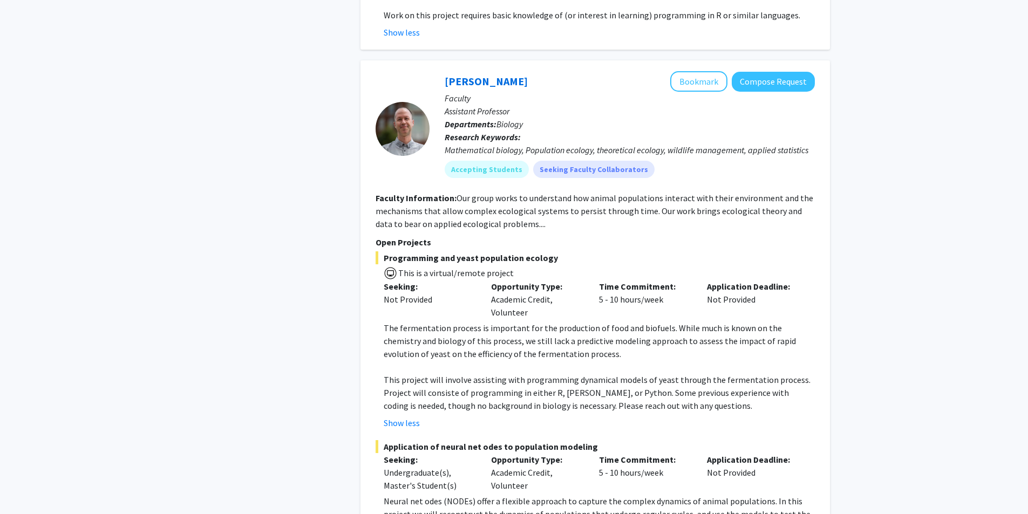
scroll to position [6438, 0]
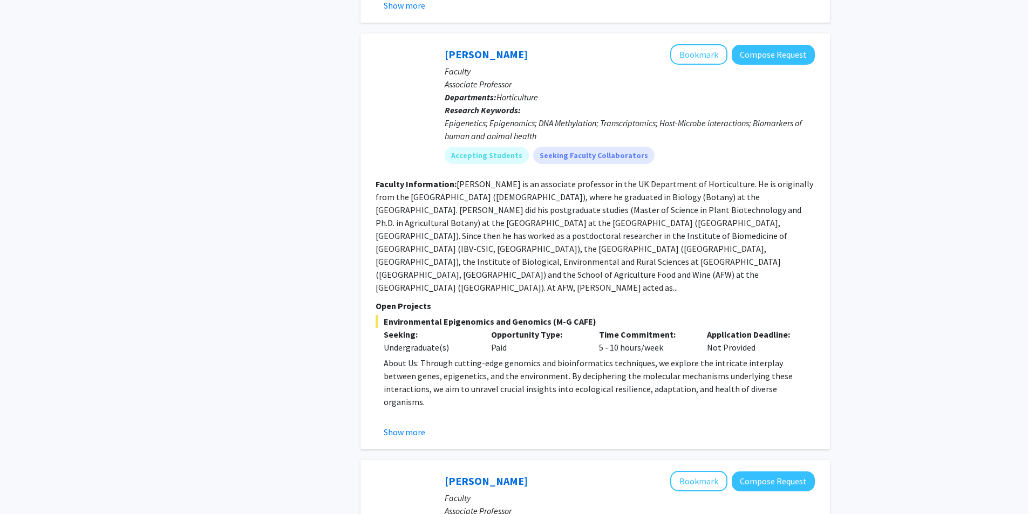
scroll to position [3547, 0]
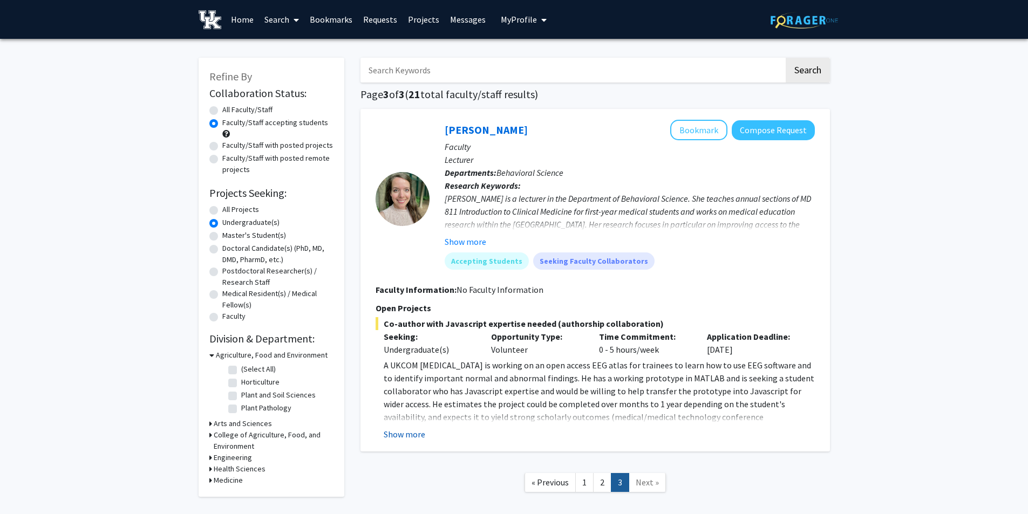
click at [412, 435] on button "Show more" at bounding box center [405, 434] width 42 height 13
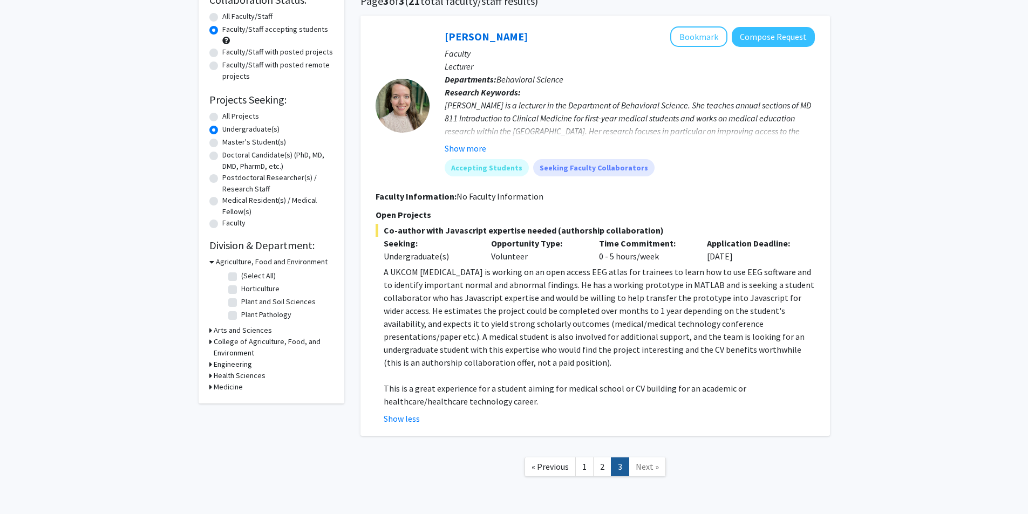
scroll to position [108, 0]
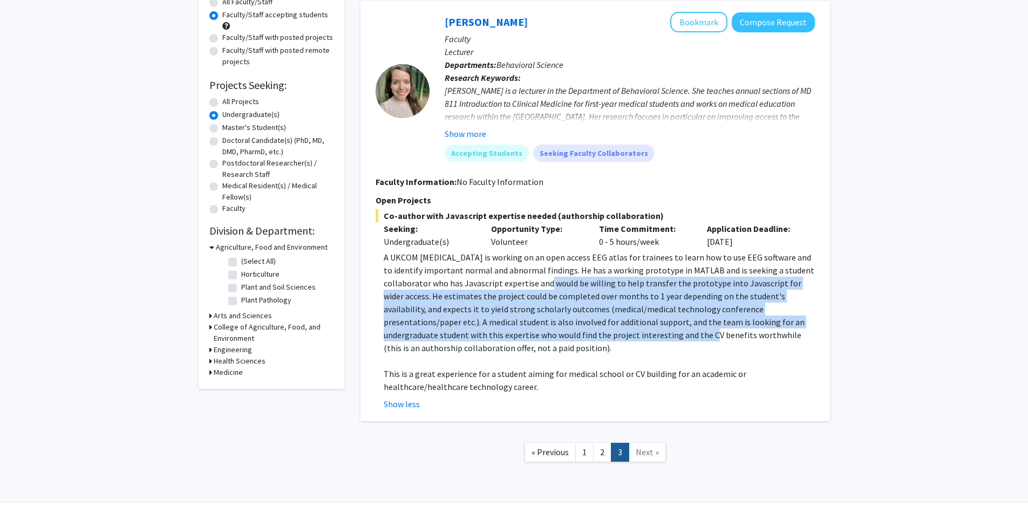
drag, startPoint x: 569, startPoint y: 280, endPoint x: 600, endPoint y: 336, distance: 63.5
click at [600, 336] on span "A UKCOM neurologist is working on an open access EEG atlas for trainees to lear…" at bounding box center [599, 302] width 430 height 101
click at [558, 328] on p "A UKCOM neurologist is working on an open access EEG atlas for trainees to lear…" at bounding box center [599, 303] width 431 height 104
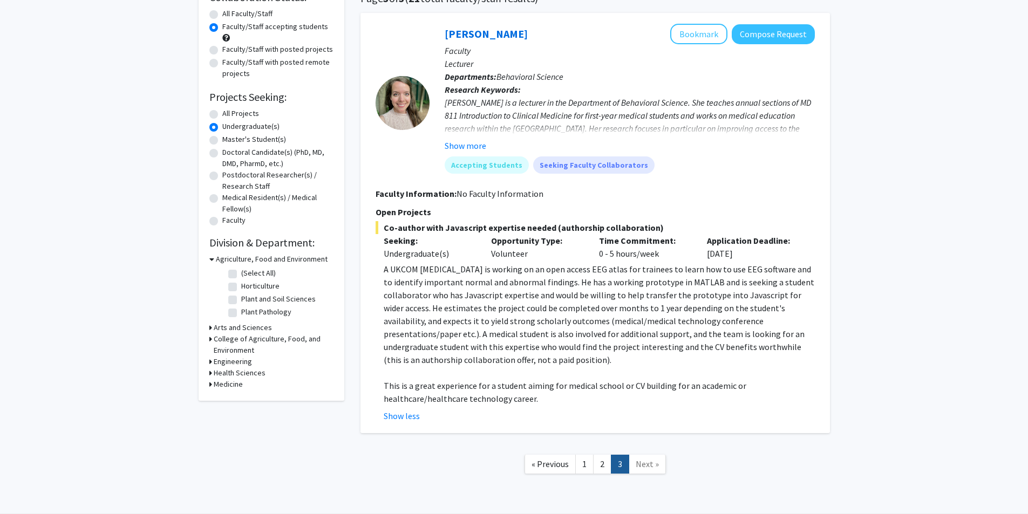
scroll to position [0, 0]
